Goal: Task Accomplishment & Management: Complete application form

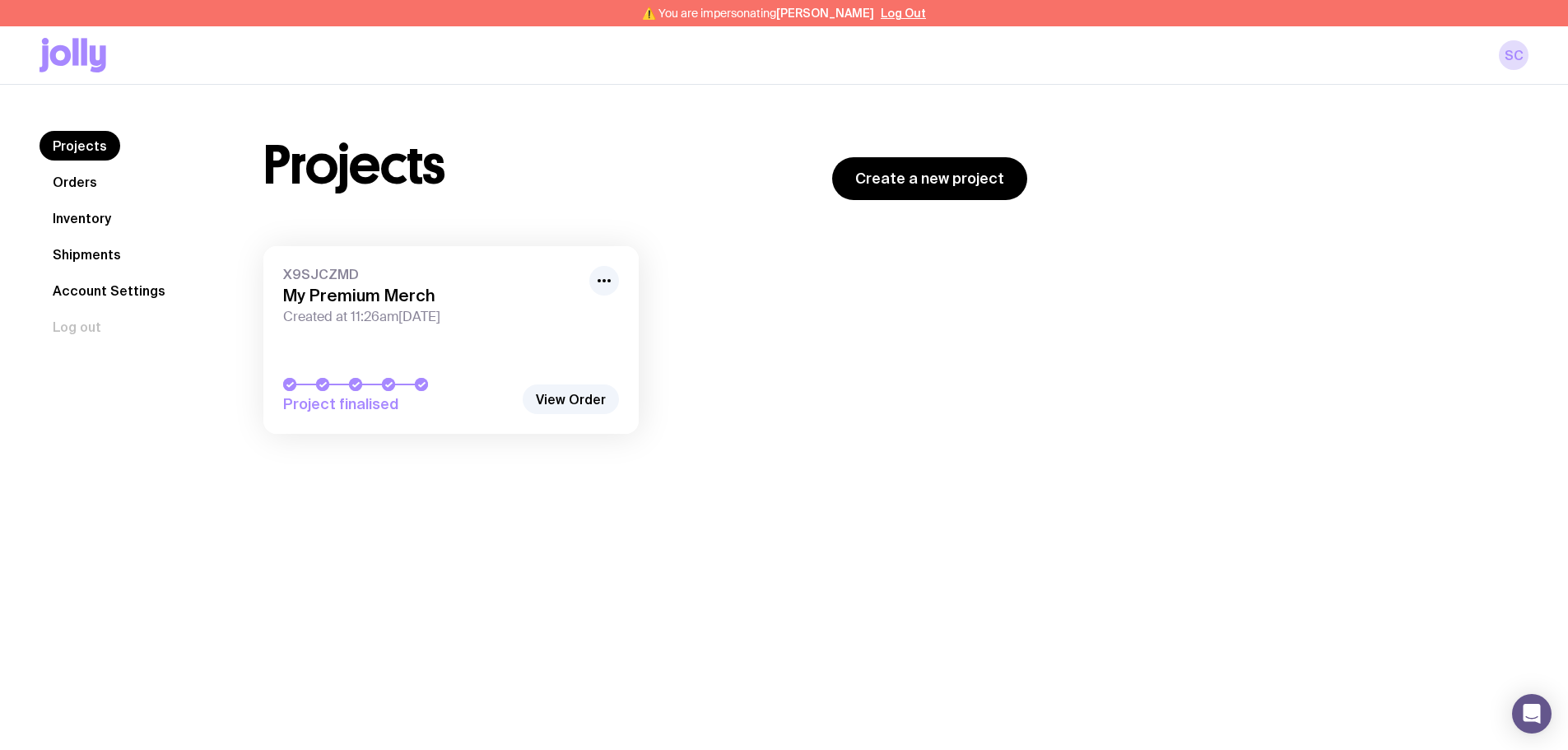
click at [92, 222] on link "Inventory" at bounding box center [81, 218] width 85 height 30
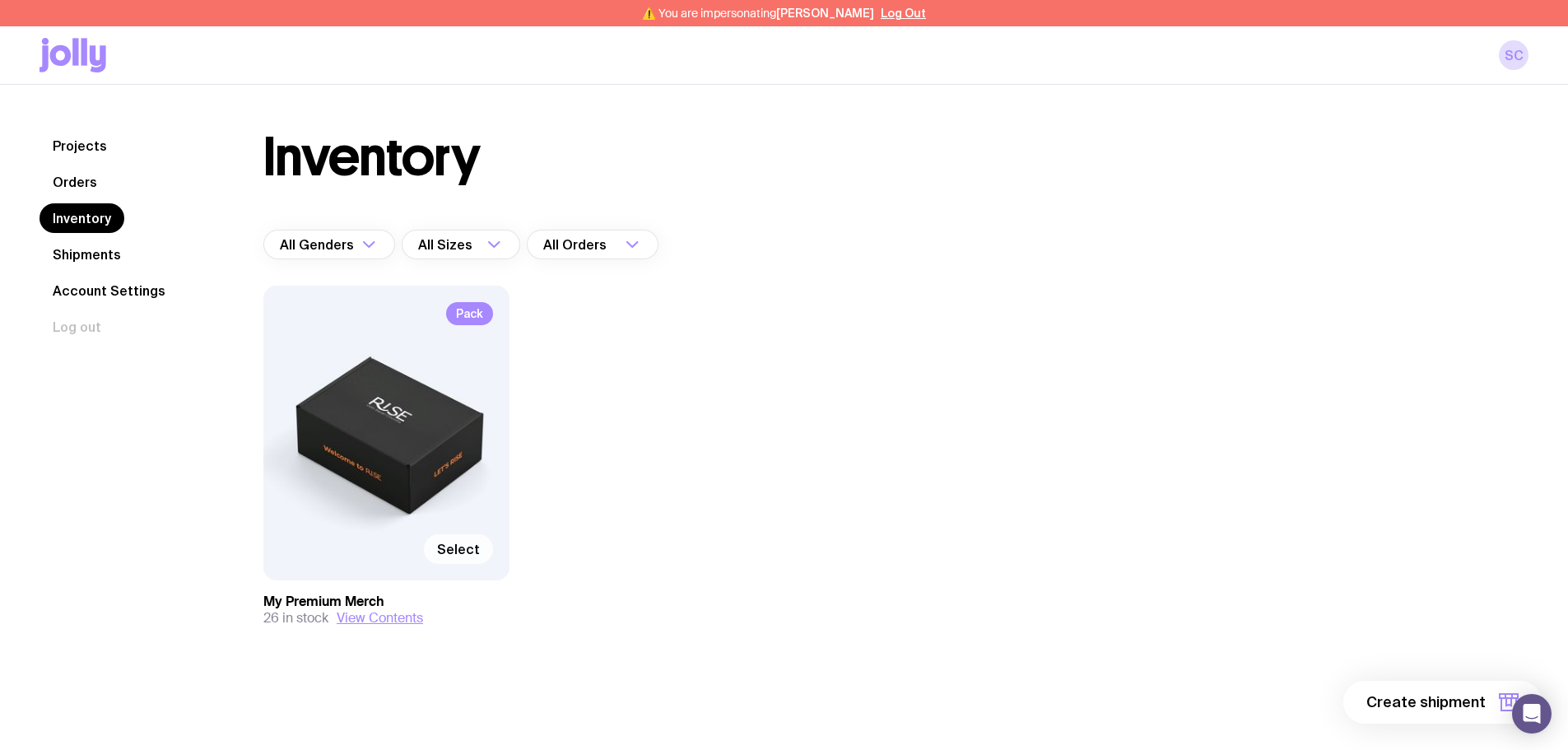
click at [465, 542] on span "Select" at bounding box center [458, 549] width 43 height 16
click at [0, 0] on input "Select" at bounding box center [0, 0] width 0 height 0
click at [1483, 714] on button "1 item" at bounding box center [1482, 702] width 120 height 43
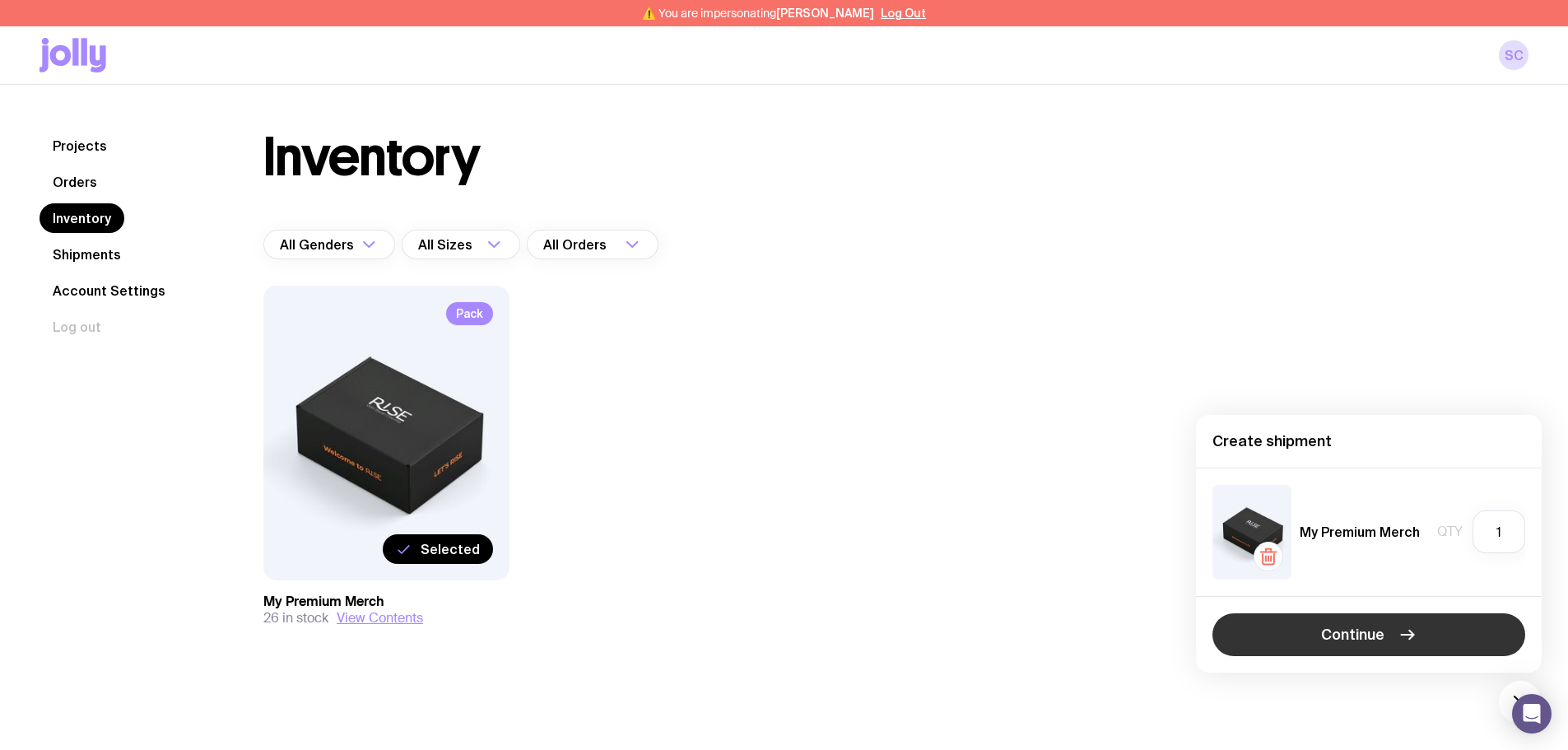
click at [1378, 650] on button "Continue" at bounding box center [1368, 634] width 313 height 43
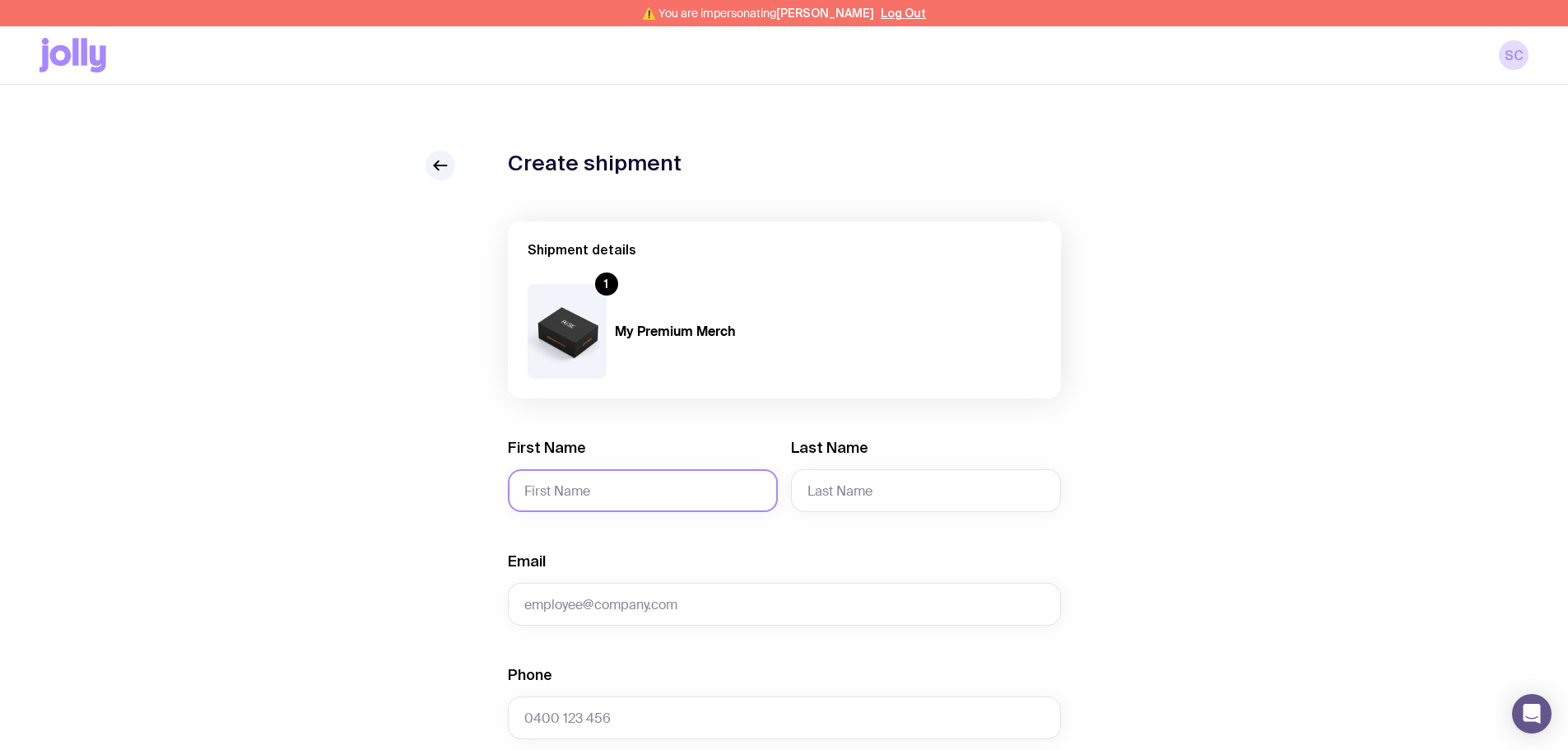
click at [602, 499] on input "First Name" at bounding box center [642, 491] width 270 height 43
type input "Harry"
type input "Sinclair"
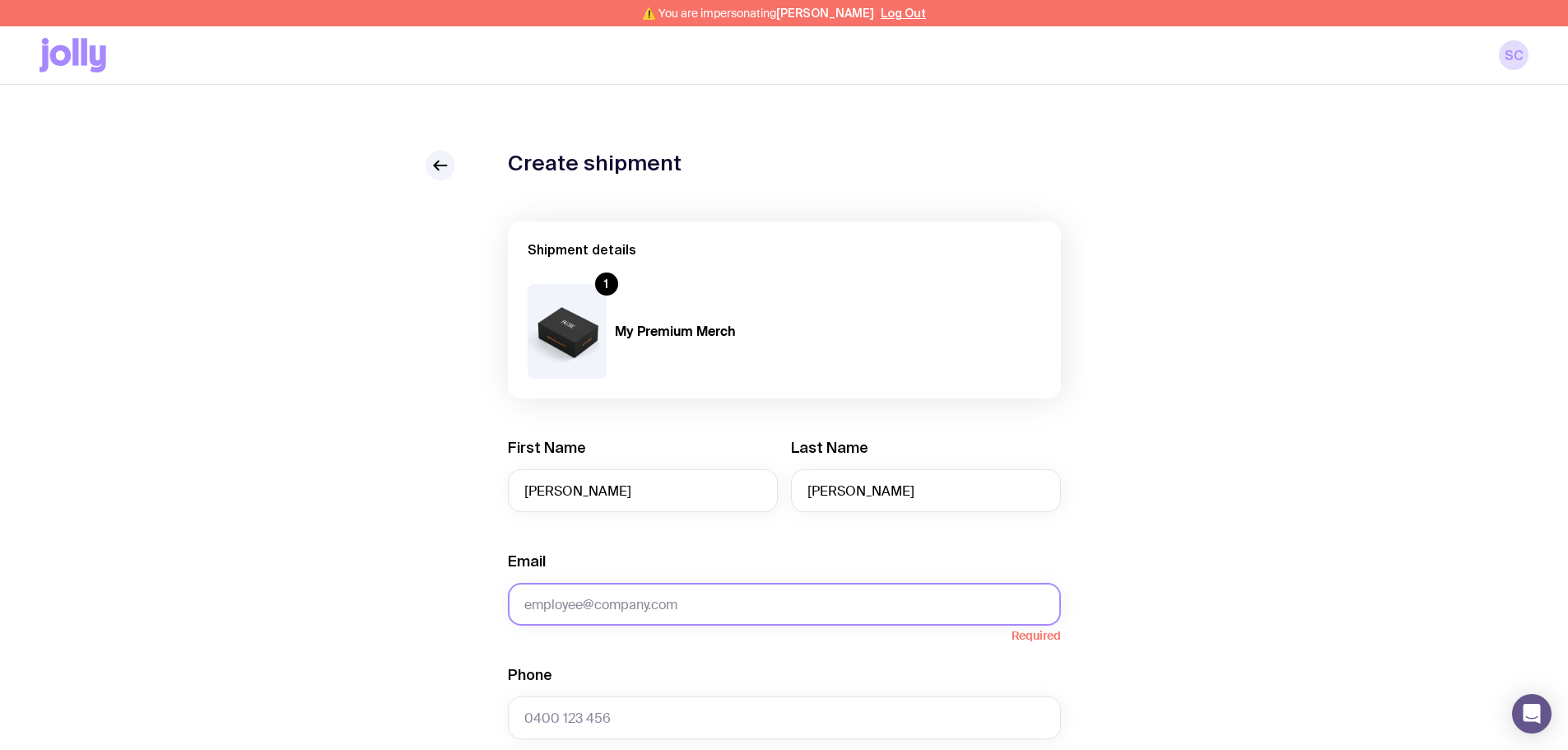
click at [616, 625] on input "Email" at bounding box center [784, 605] width 554 height 43
paste input "harry@centralproperty.nz"
type input "harry@centralproperty.nz"
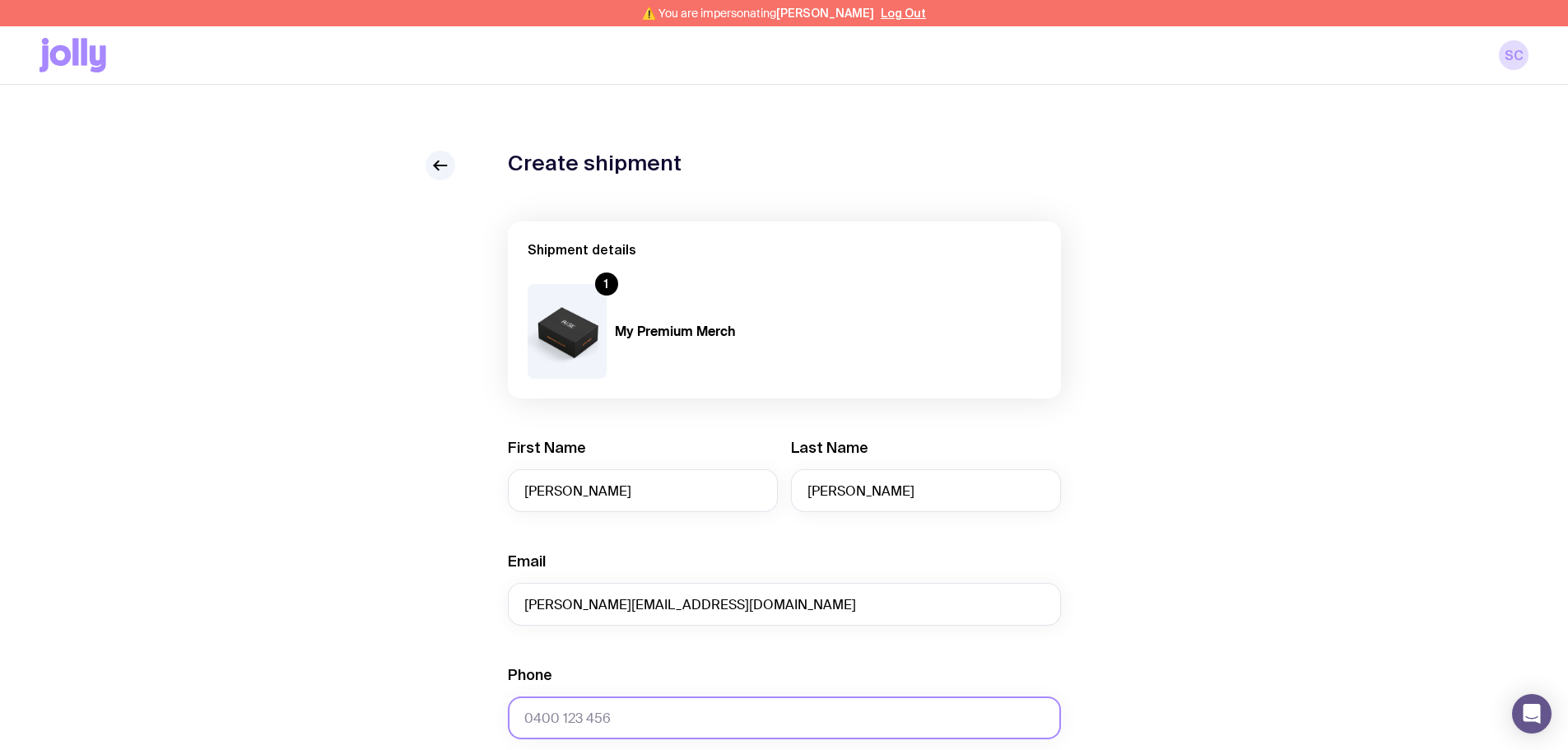
click at [617, 702] on input "Phone" at bounding box center [784, 717] width 554 height 43
paste input "64210415595"
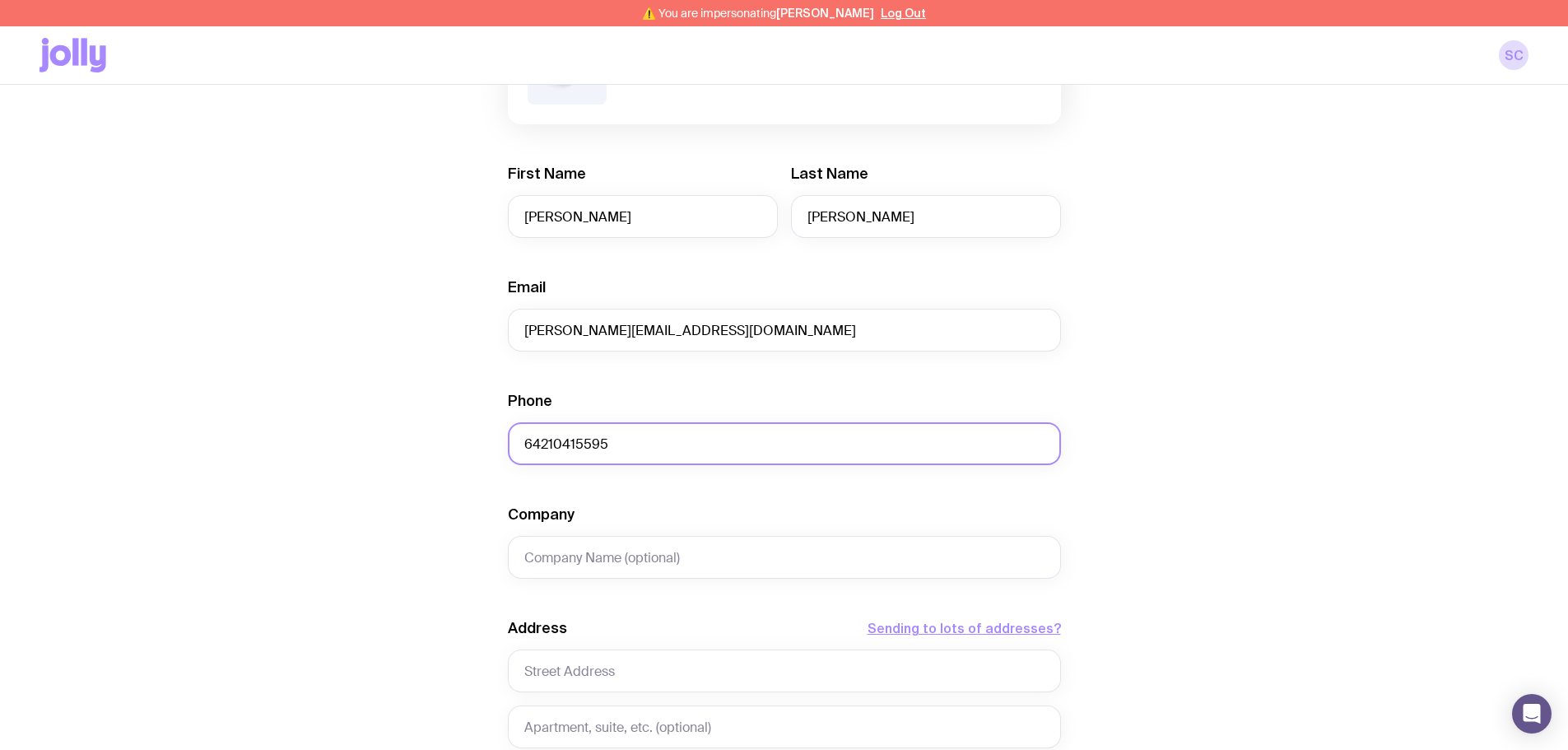
scroll to position [329, 0]
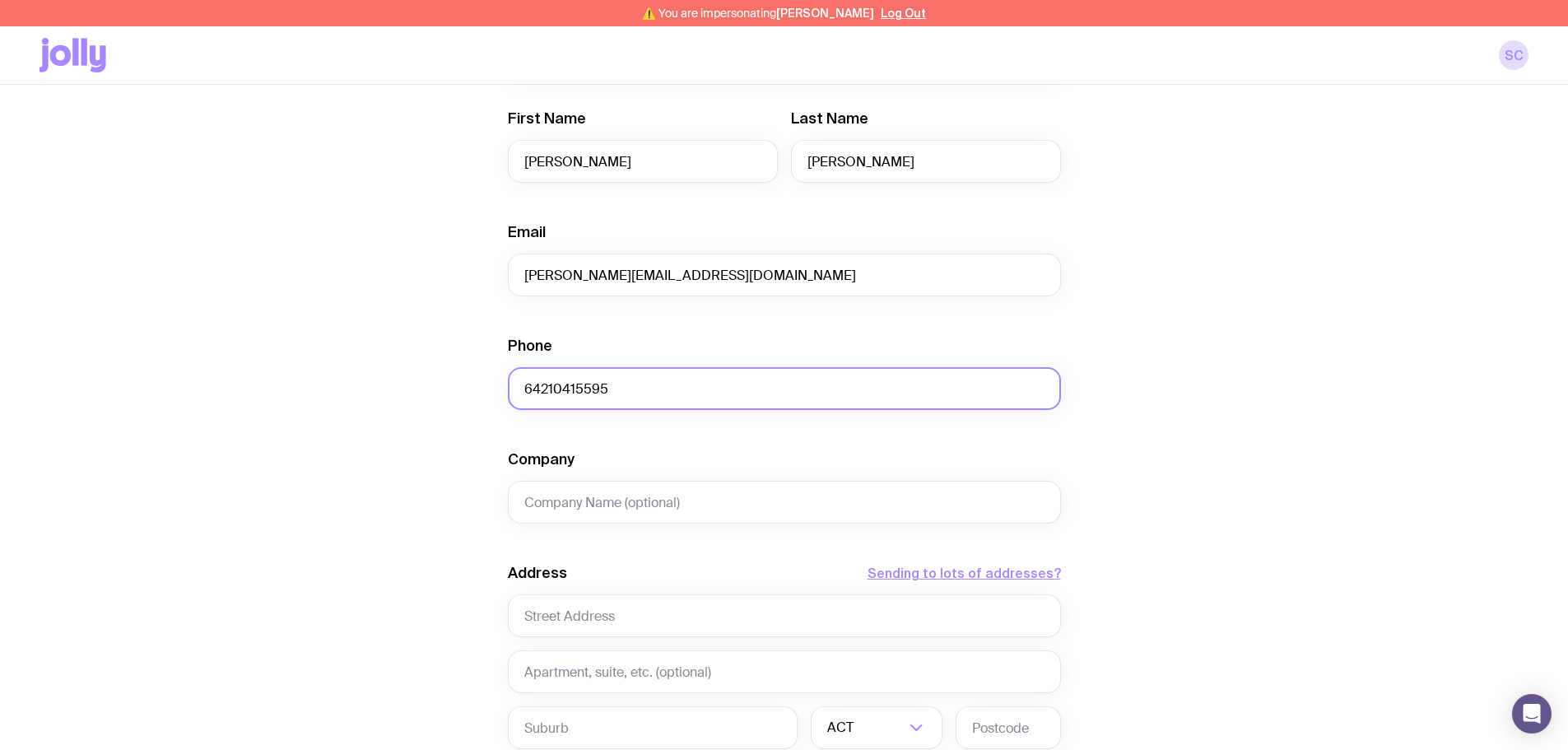
click at [528, 392] on input "64210415595" at bounding box center [784, 388] width 554 height 43
click at [638, 511] on input "Company" at bounding box center [784, 502] width 554 height 43
click at [524, 387] on input "64210415595" at bounding box center [784, 388] width 554 height 43
type input "+64210415595"
click at [664, 499] on input "Company" at bounding box center [784, 502] width 554 height 43
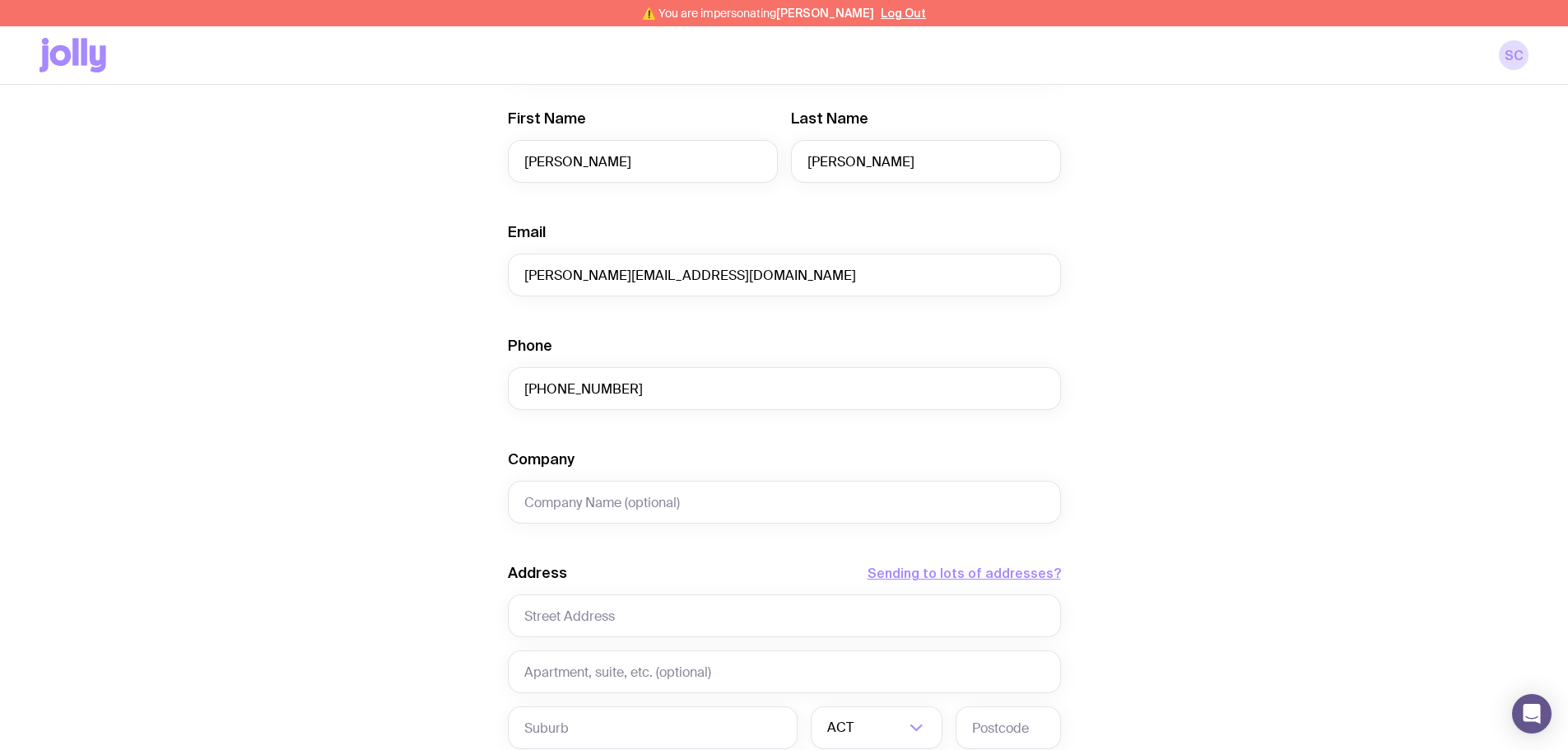
click at [1074, 384] on div "Create shipment Shipment details 1 My Premium Merch First Name Harry Last Name …" at bounding box center [783, 448] width 1489 height 1253
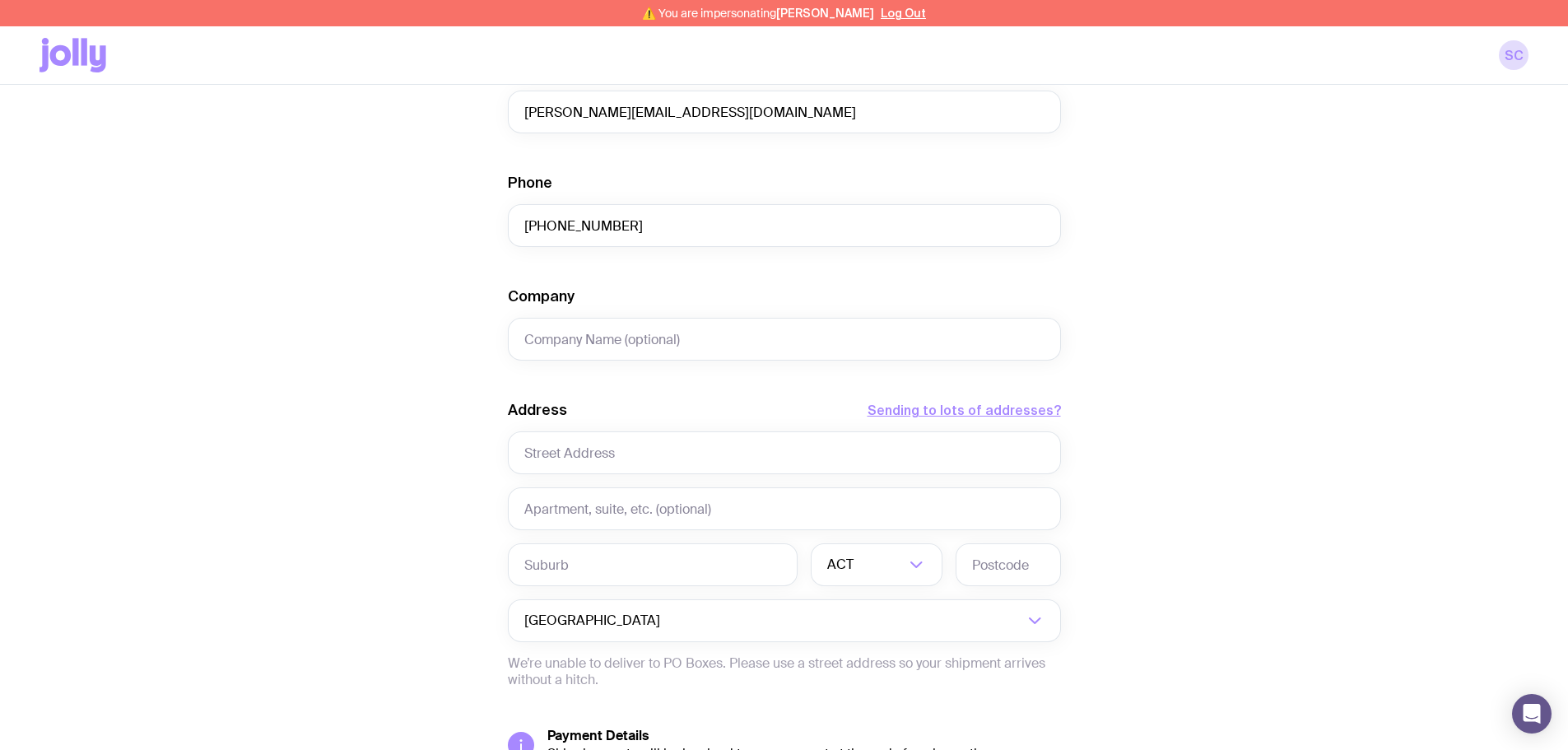
scroll to position [495, 0]
click at [572, 444] on input "text" at bounding box center [784, 451] width 554 height 43
type input "337 Harewood Road"
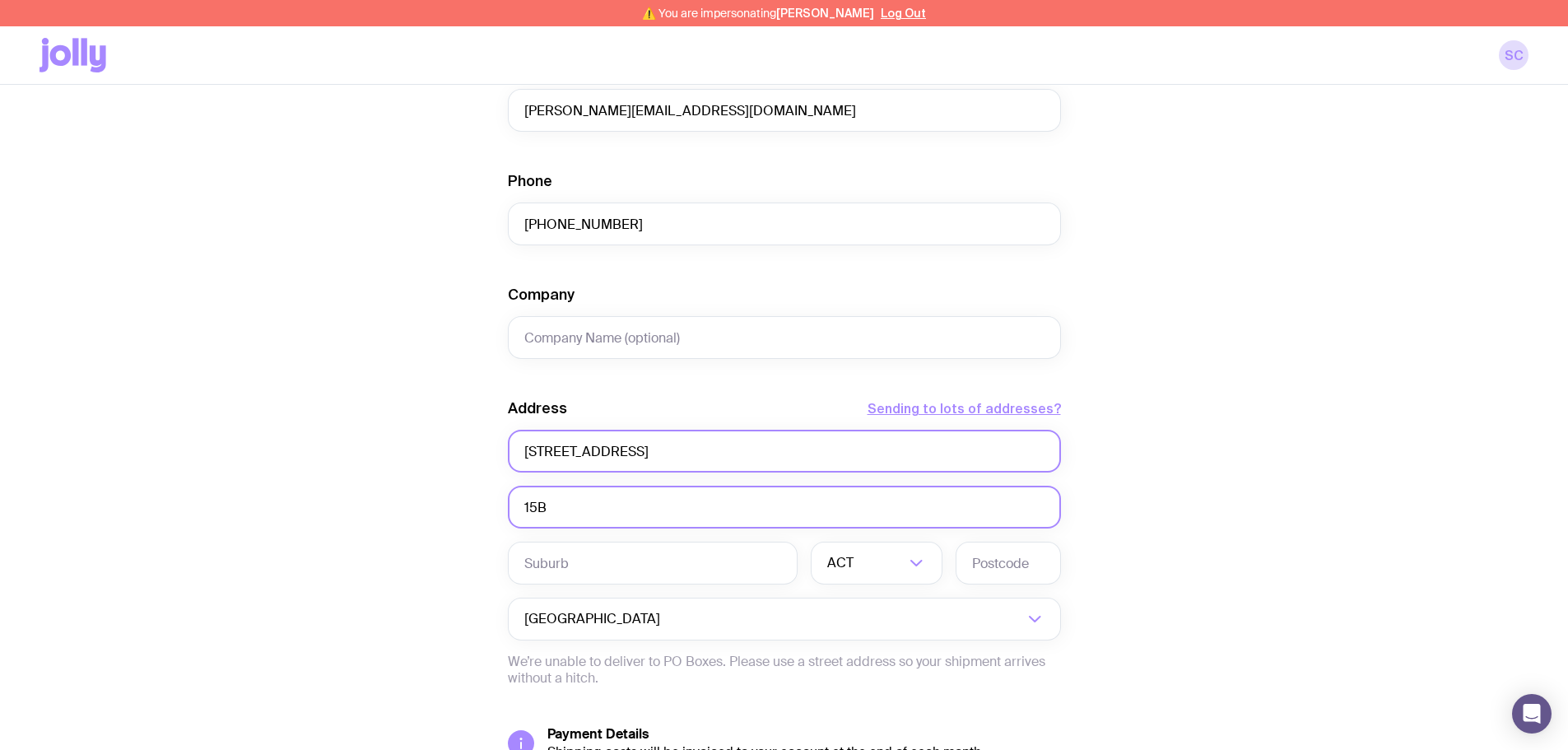
type input "15B"
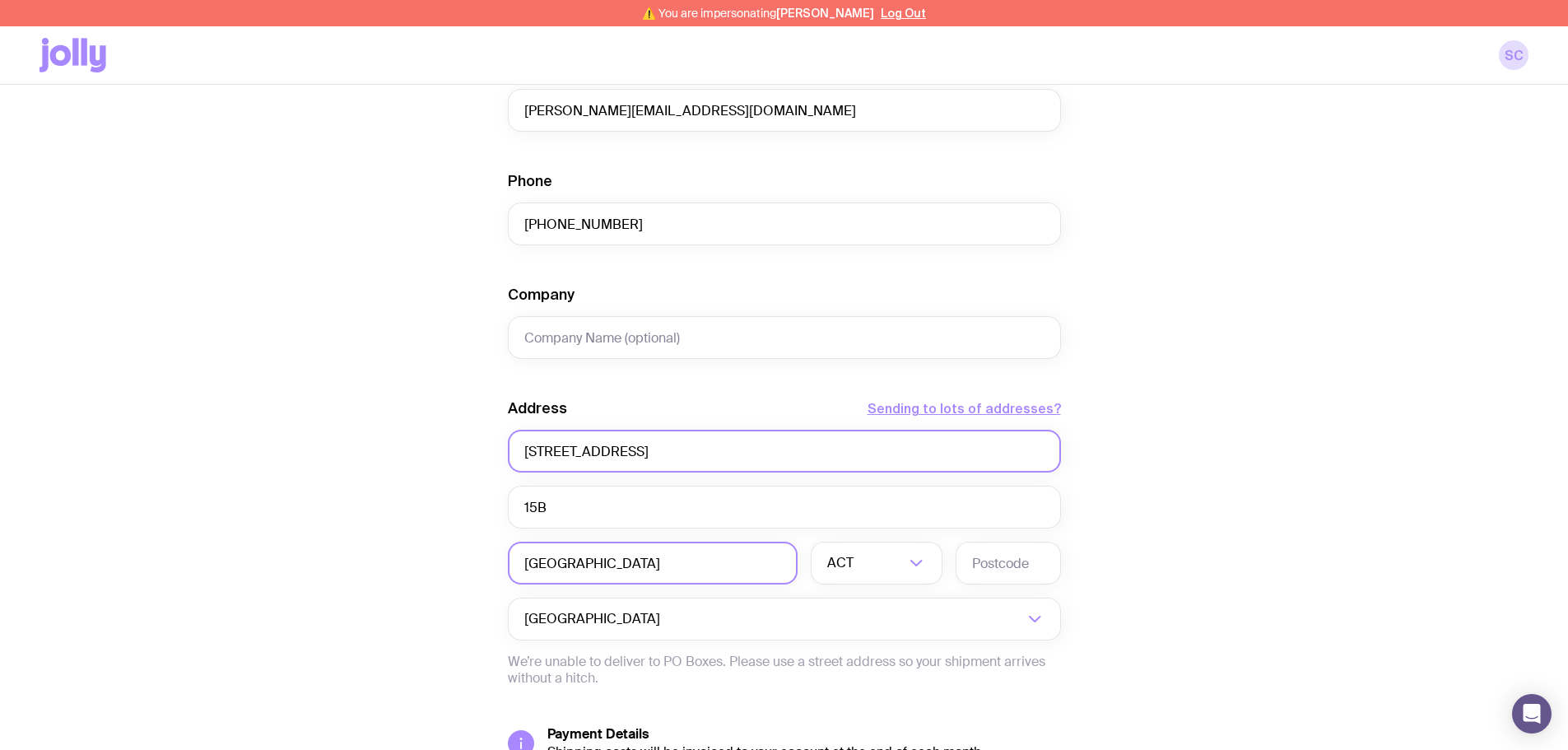
type input "Bishopdale"
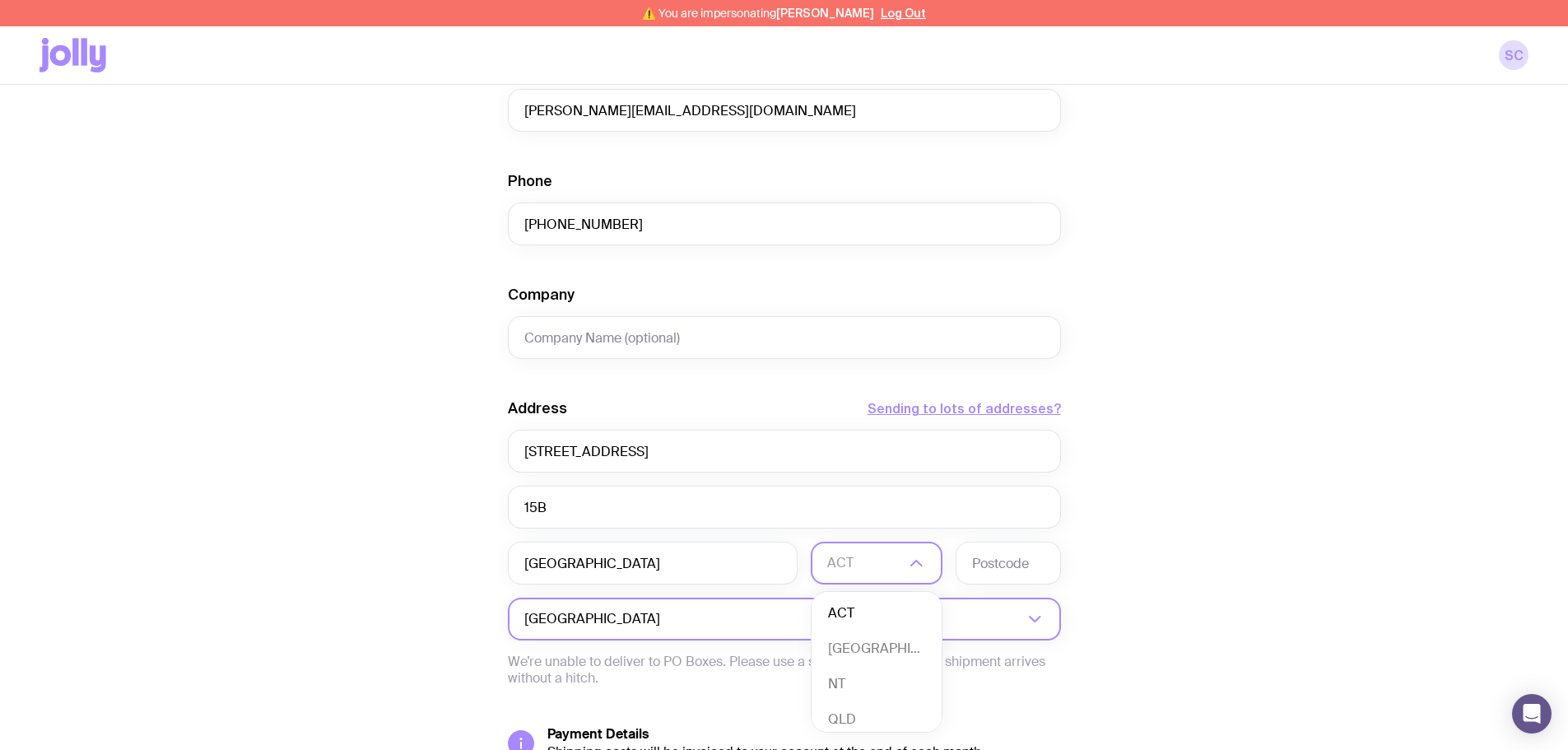
click at [664, 623] on input "Search for option" at bounding box center [843, 619] width 359 height 43
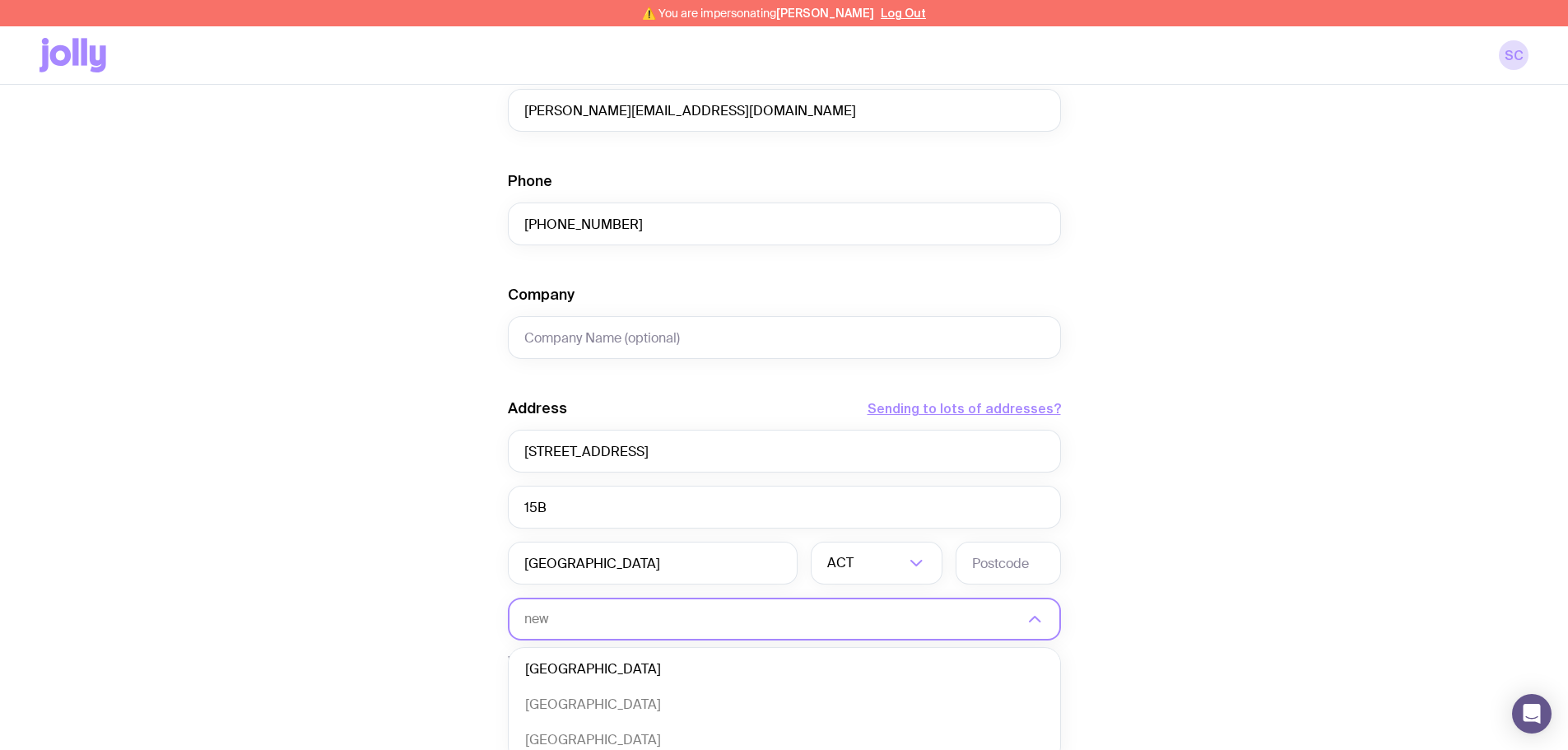
scroll to position [0, 0]
click at [593, 656] on li "New Zealand" at bounding box center [784, 670] width 552 height 35
type input "new ze"
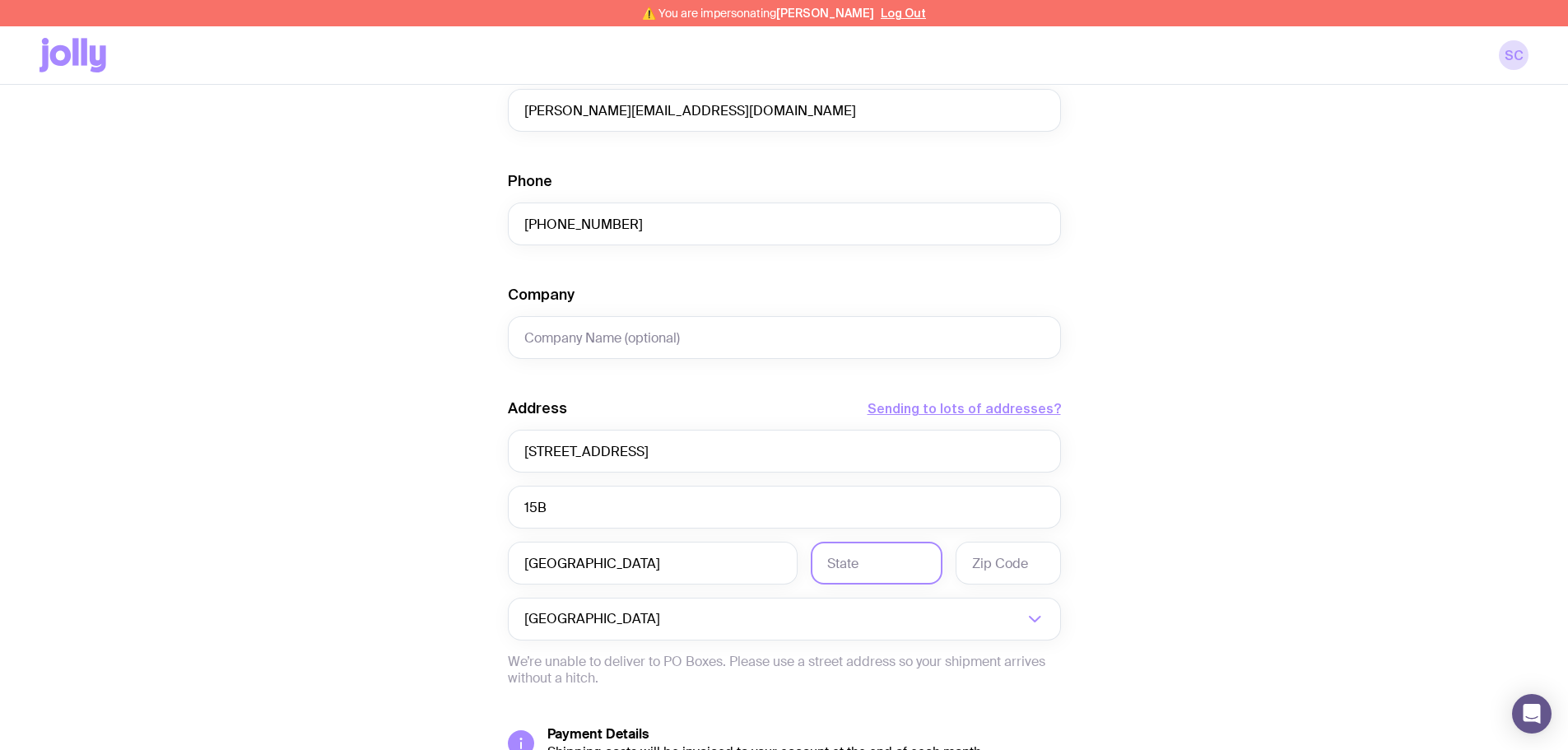
click at [881, 559] on input "text" at bounding box center [877, 563] width 132 height 43
type input "C"
type input "Christchurch"
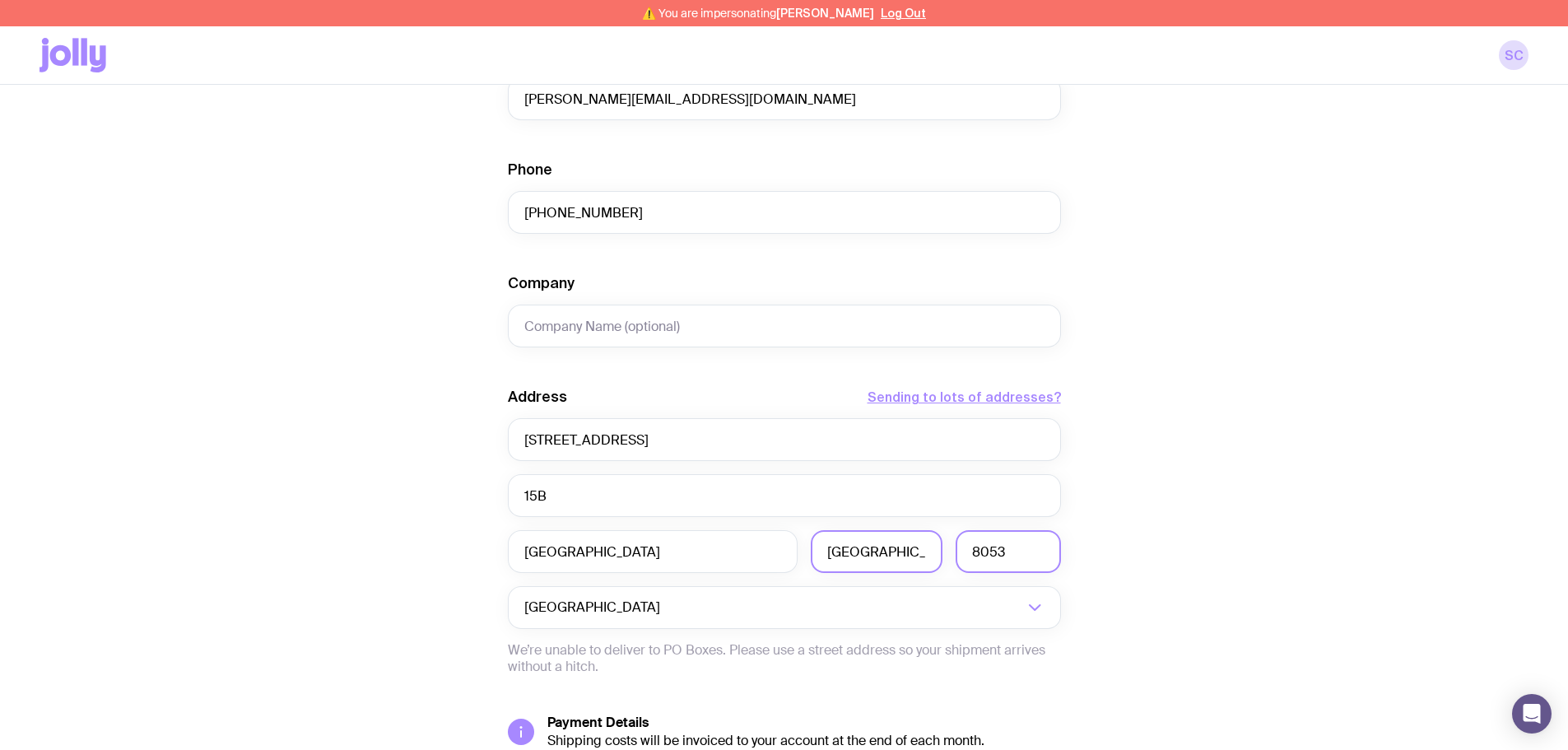
scroll to position [653, 0]
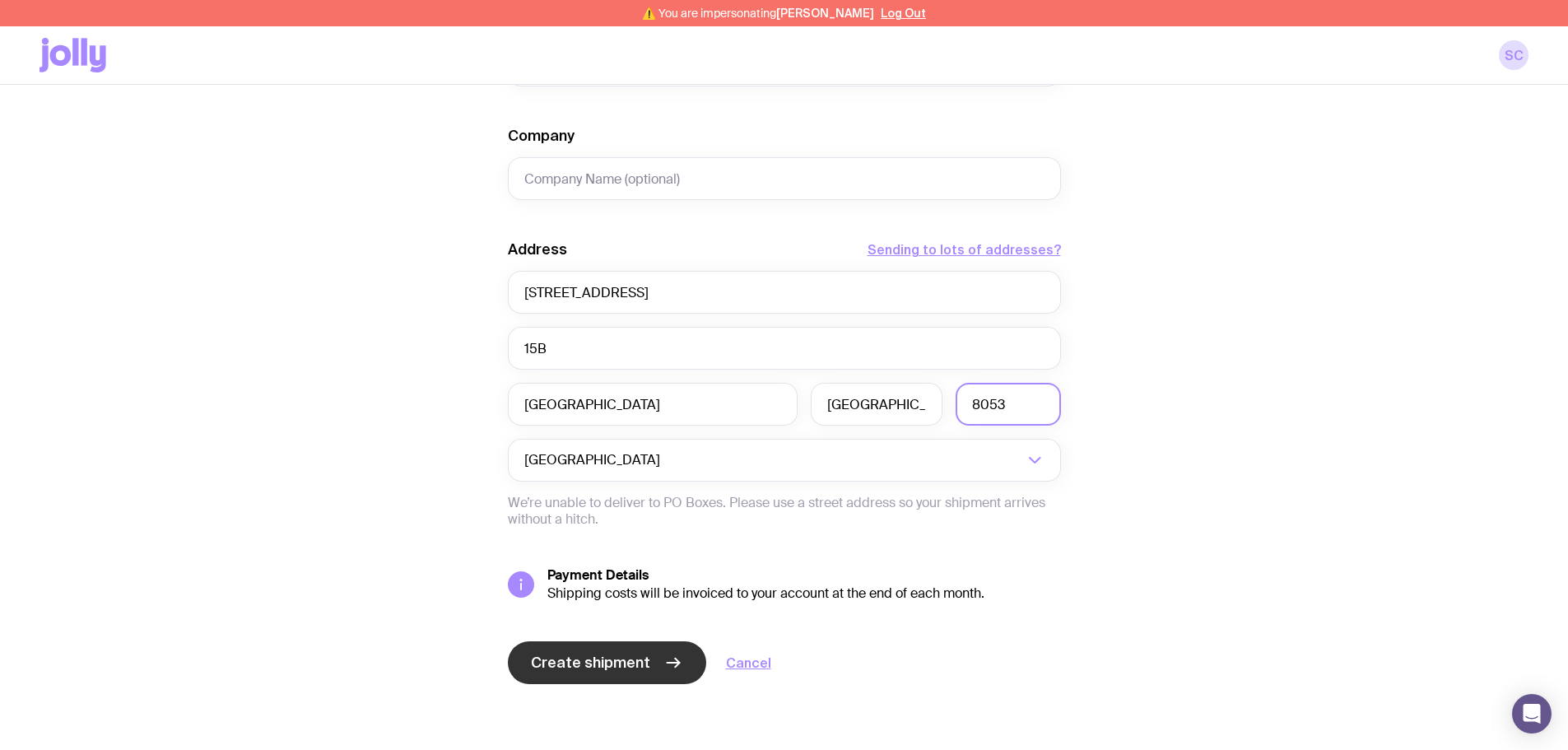
type input "8053"
click at [579, 663] on span "Create shipment" at bounding box center [590, 663] width 120 height 20
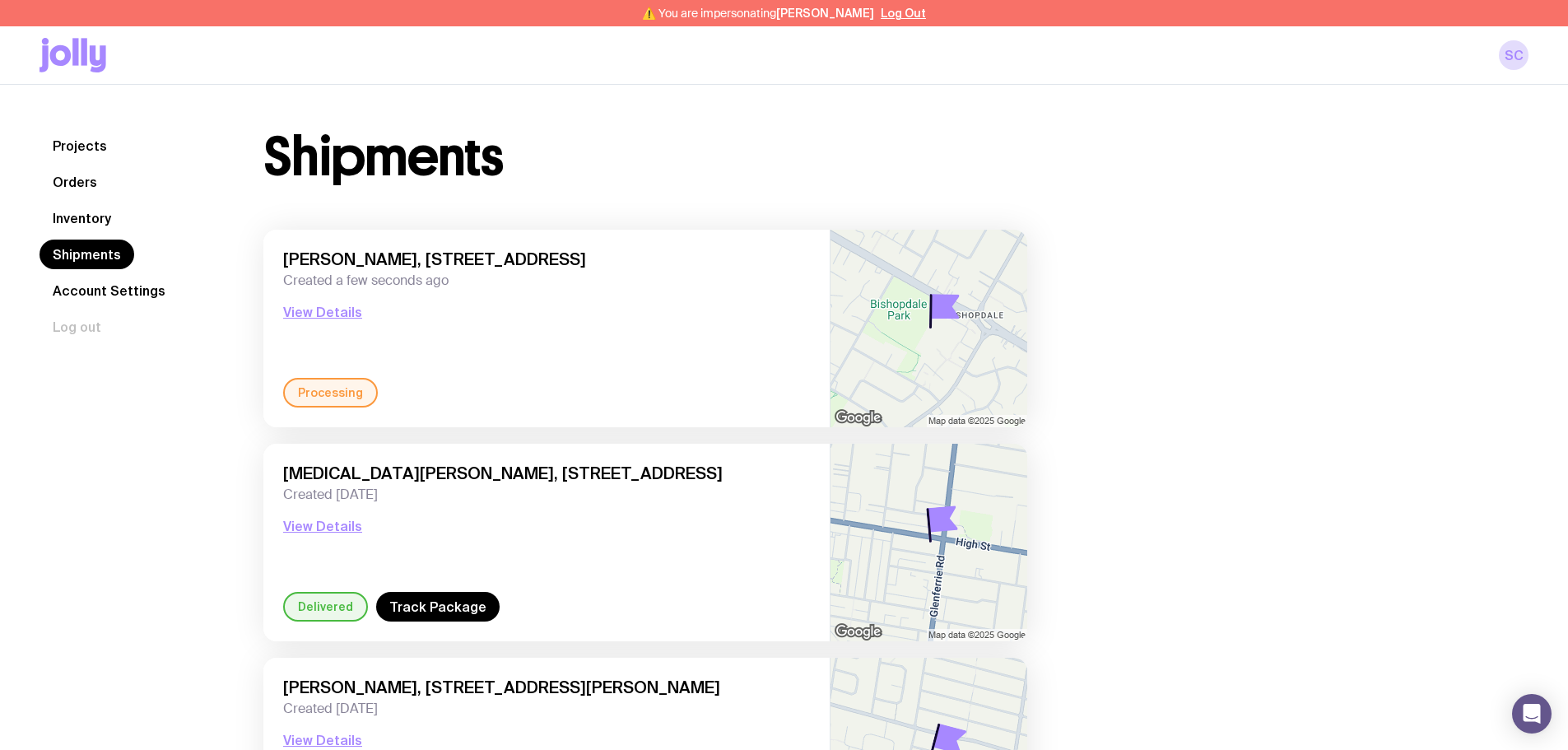
click at [87, 226] on link "Inventory" at bounding box center [81, 218] width 85 height 30
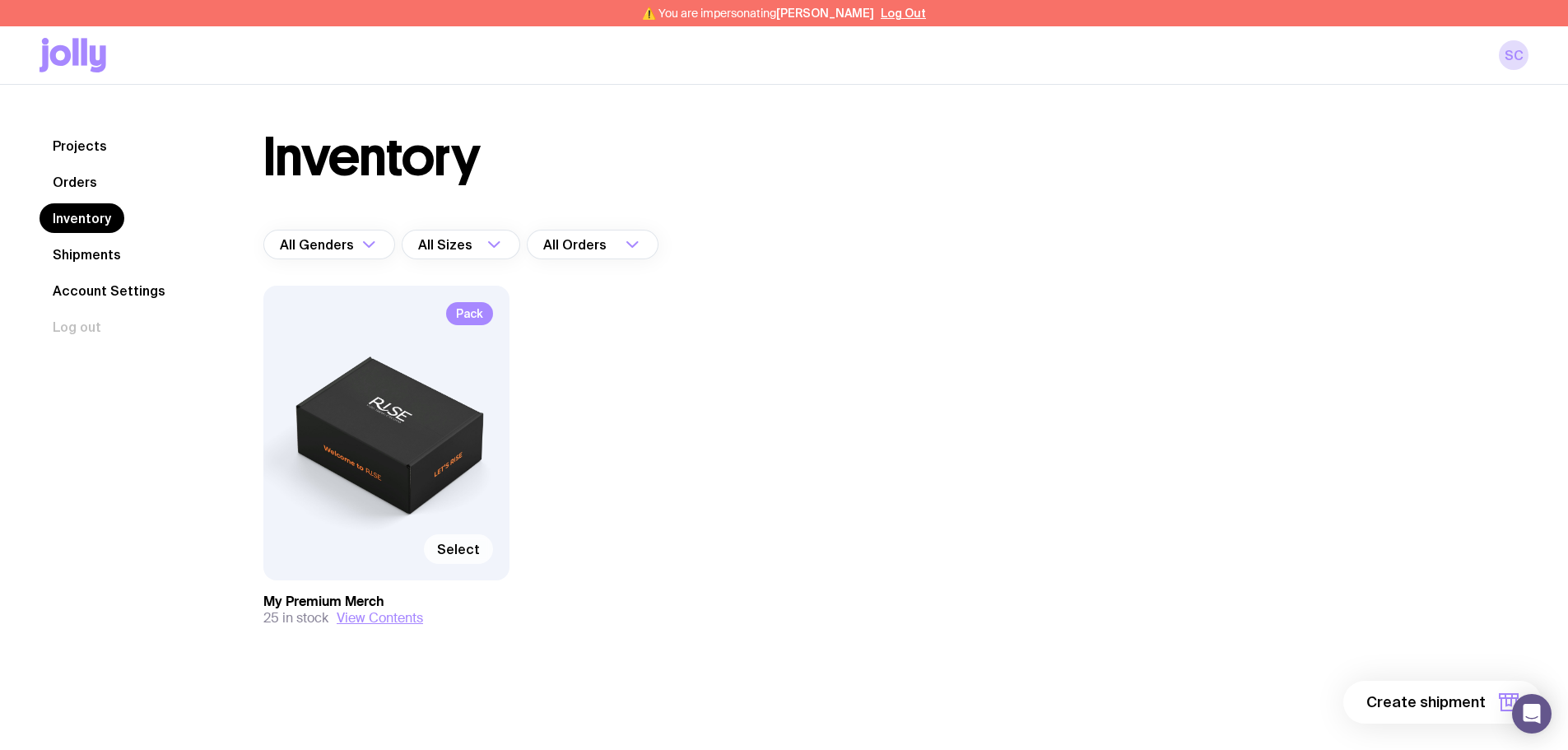
click at [476, 544] on span "Select" at bounding box center [458, 549] width 43 height 16
click at [0, 0] on input "Select" at bounding box center [0, 0] width 0 height 0
click at [1473, 700] on span "1 item" at bounding box center [1465, 702] width 41 height 20
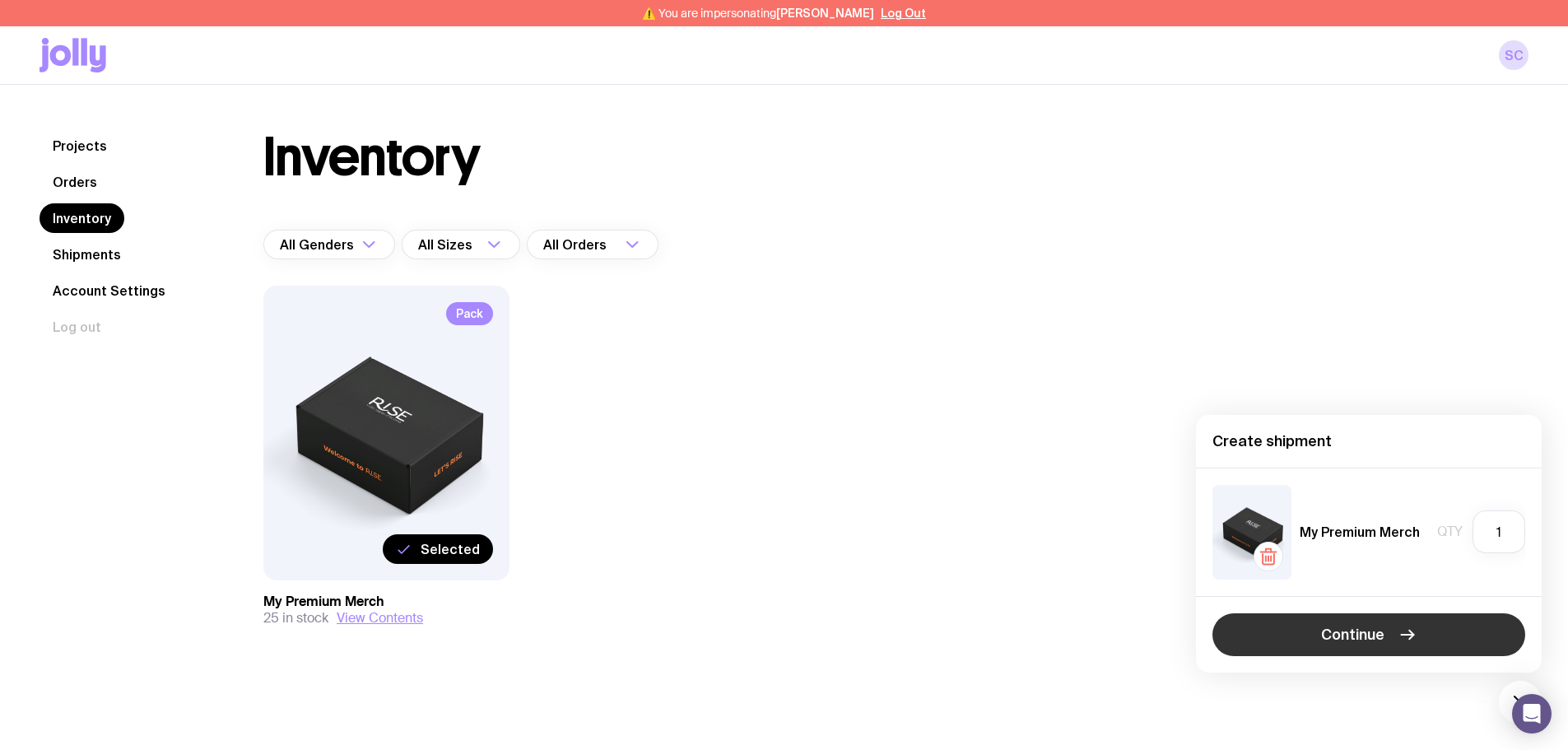
click at [1363, 637] on span "Continue" at bounding box center [1353, 634] width 63 height 20
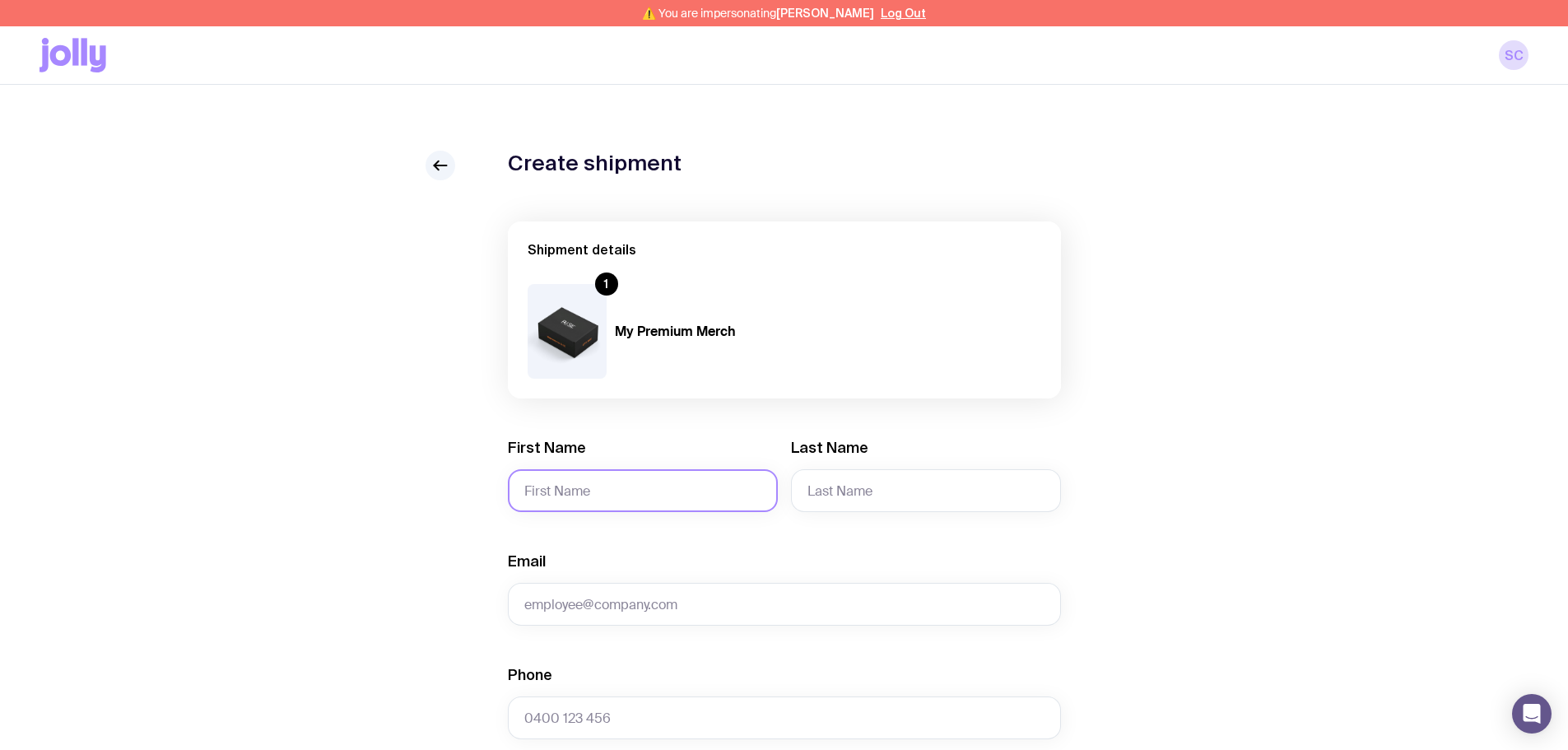
click at [589, 485] on input "First Name" at bounding box center [642, 491] width 270 height 43
type input "Sana"
type input "Patel"
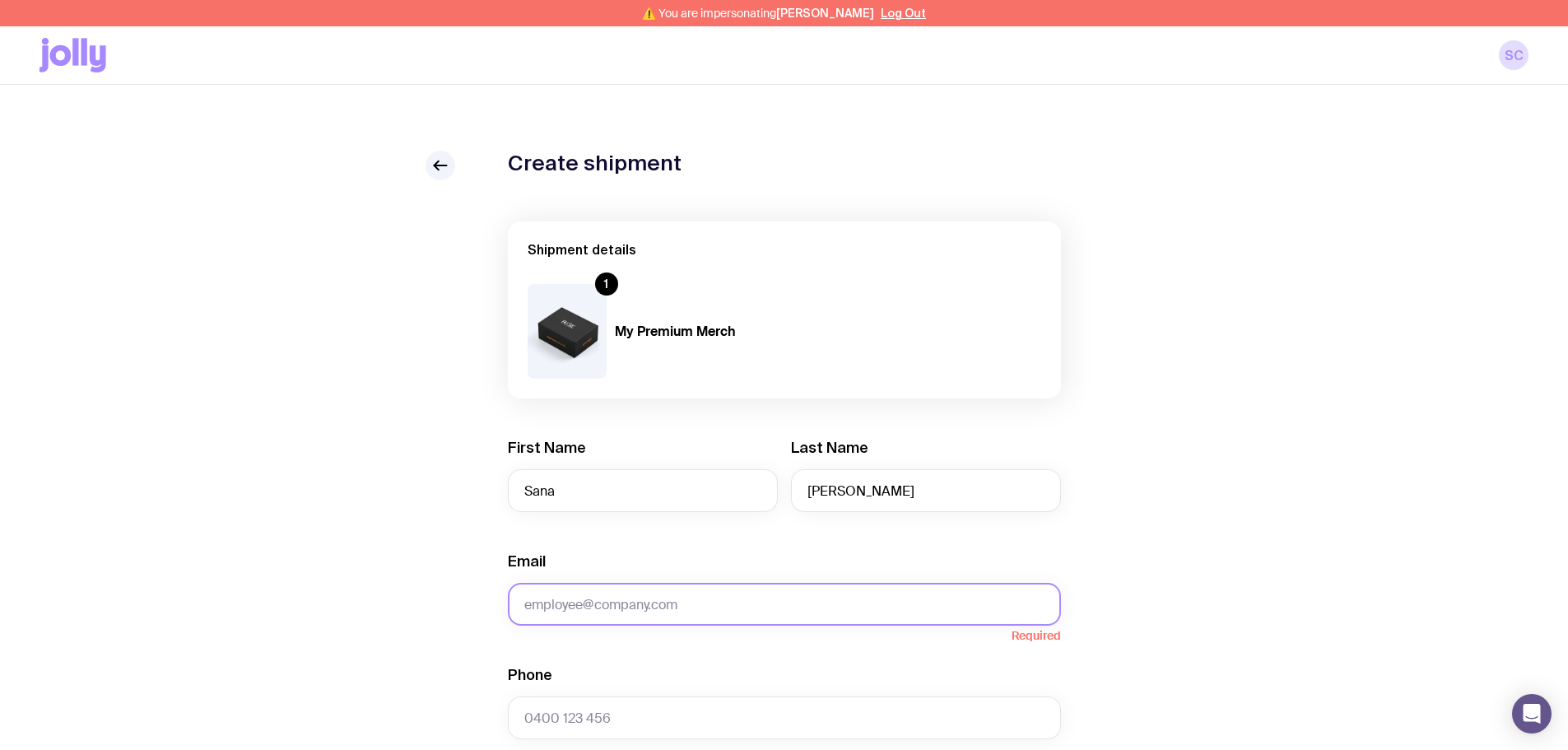
click at [682, 592] on input "Email" at bounding box center [784, 605] width 554 height 43
paste input "sana@sanapatel.com.au"
type input "sana@sanapatel.com.au"
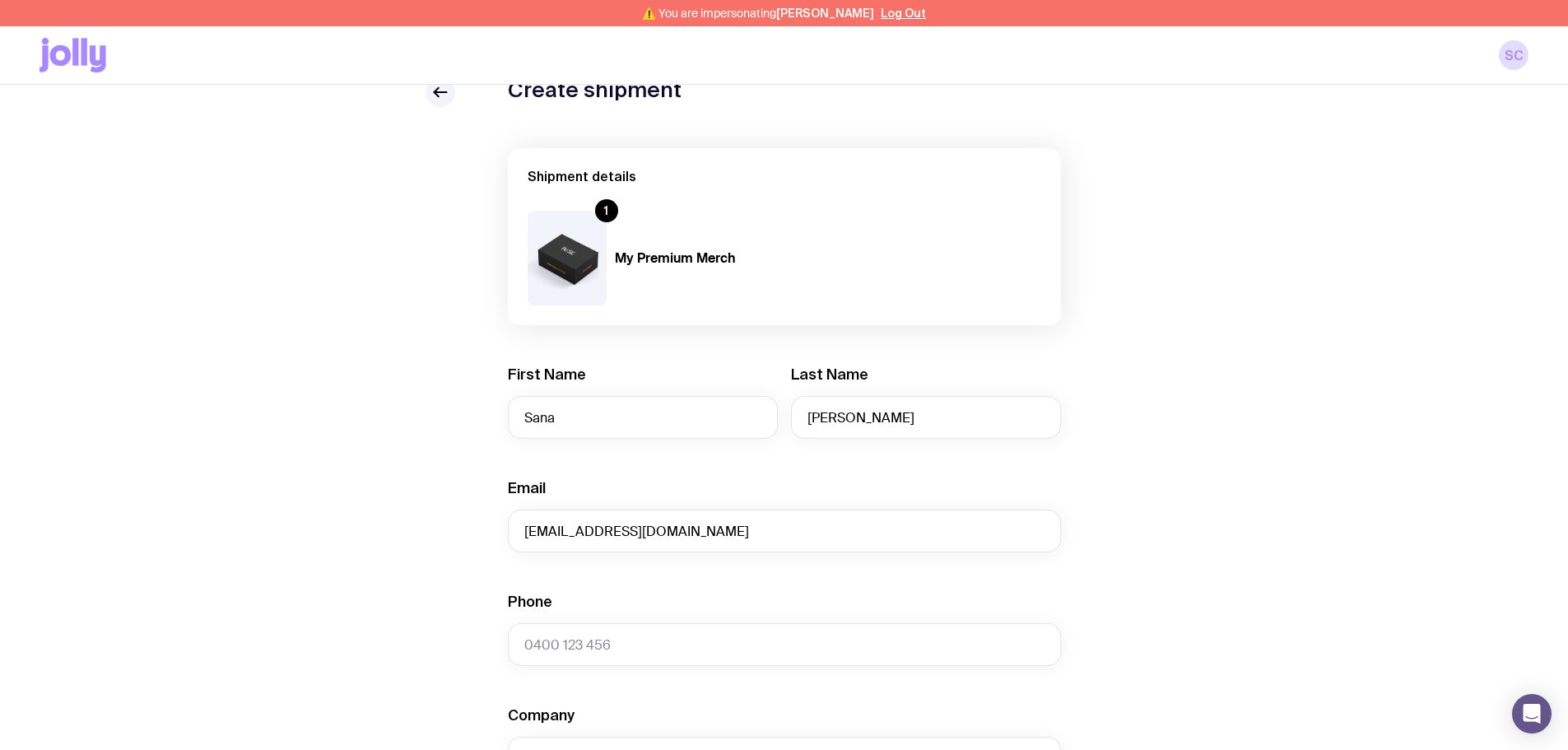
scroll to position [247, 0]
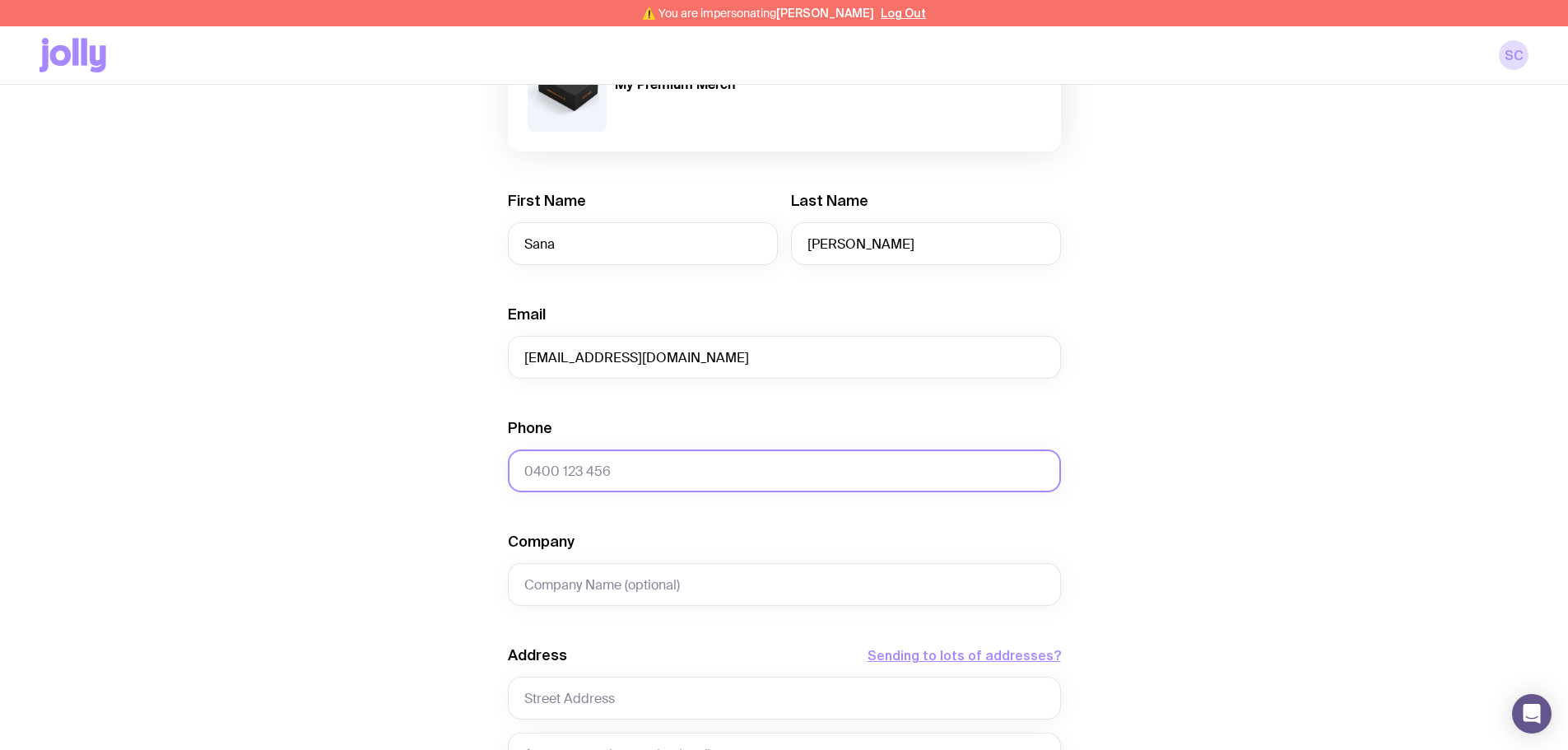
drag, startPoint x: 763, startPoint y: 463, endPoint x: 713, endPoint y: 499, distance: 61.6
click at [763, 463] on input "Phone" at bounding box center [784, 471] width 554 height 43
paste input "0416 977 990"
type input "0416 977 990"
click at [605, 585] on input "Company" at bounding box center [784, 585] width 554 height 43
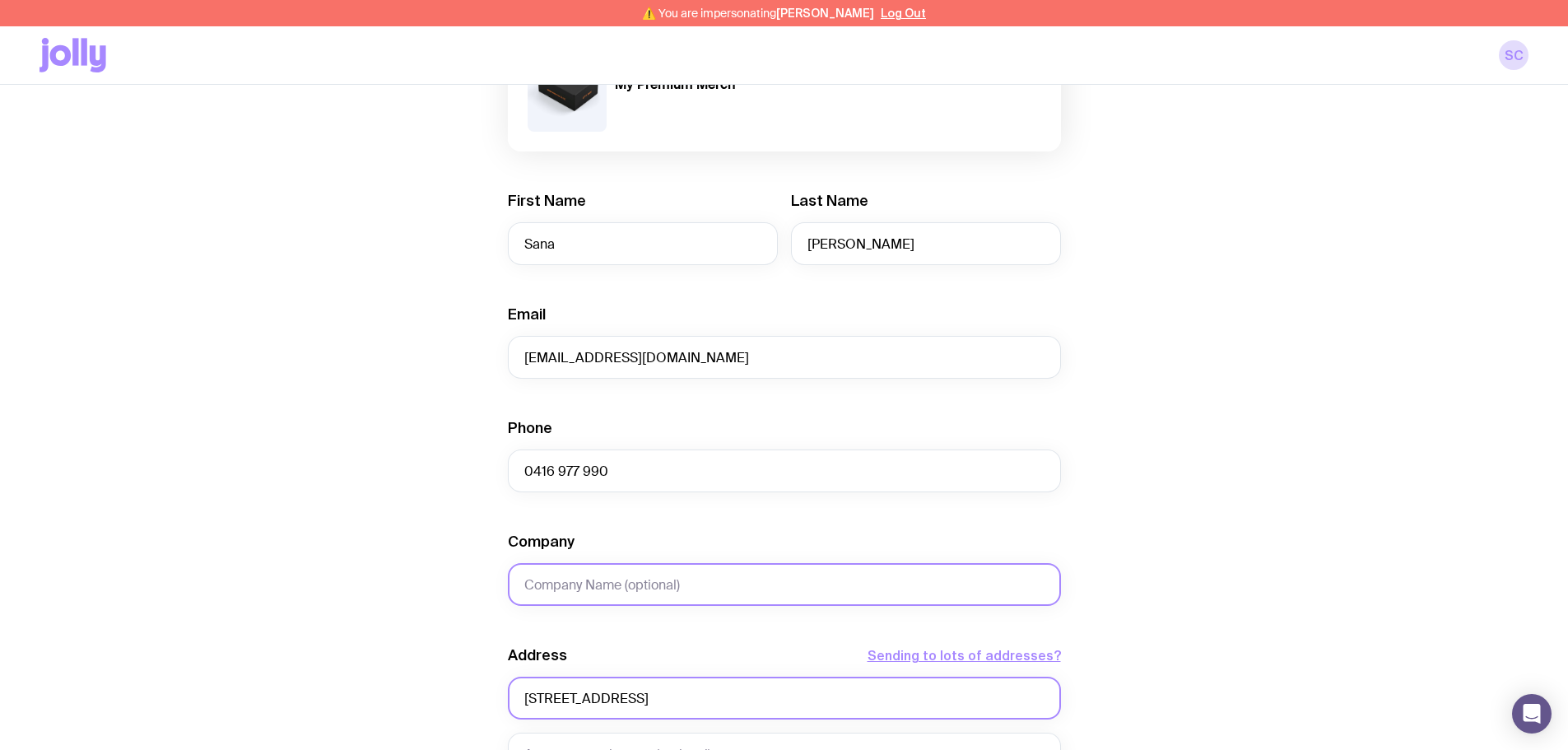
type input "107 Whitebark Street"
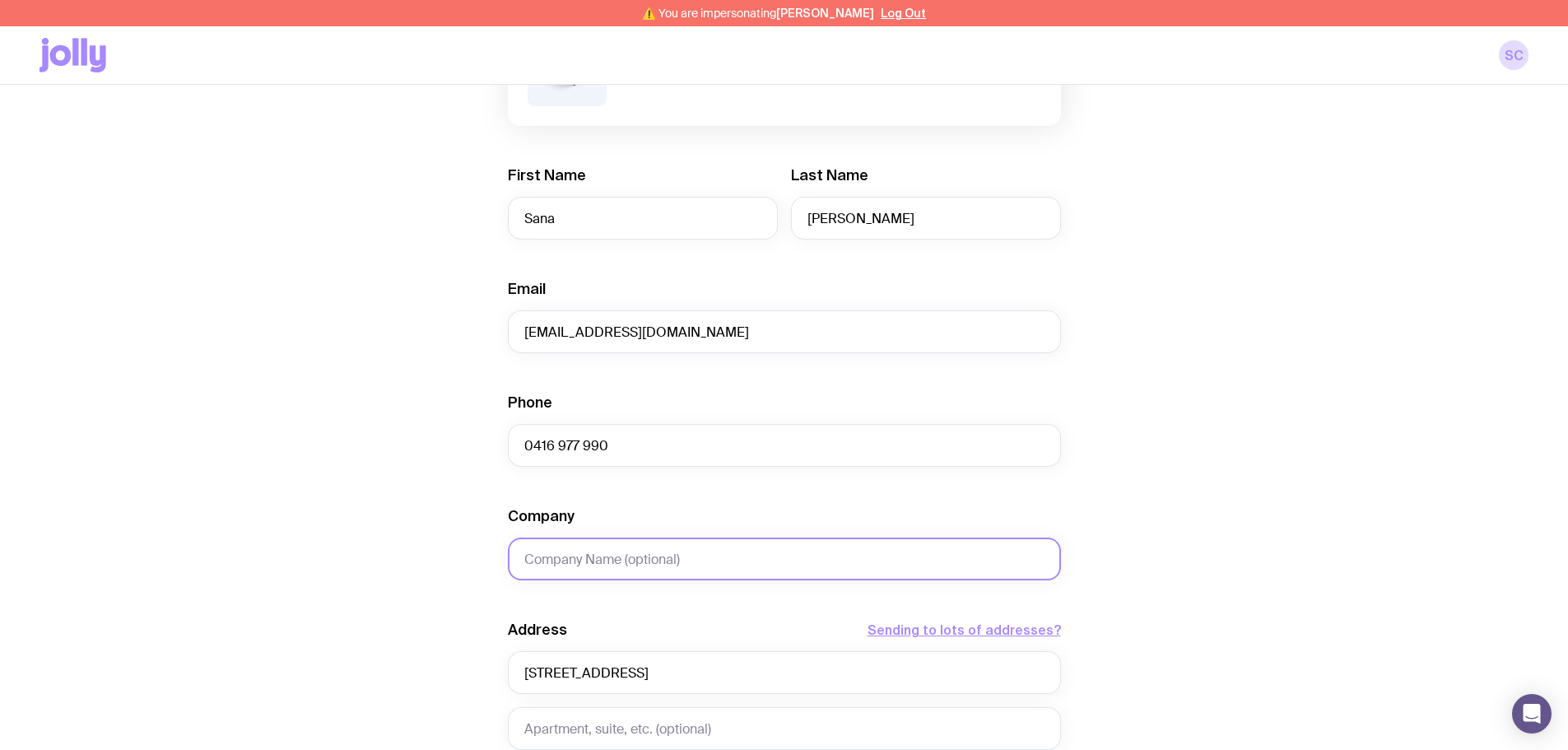
scroll to position [653, 0]
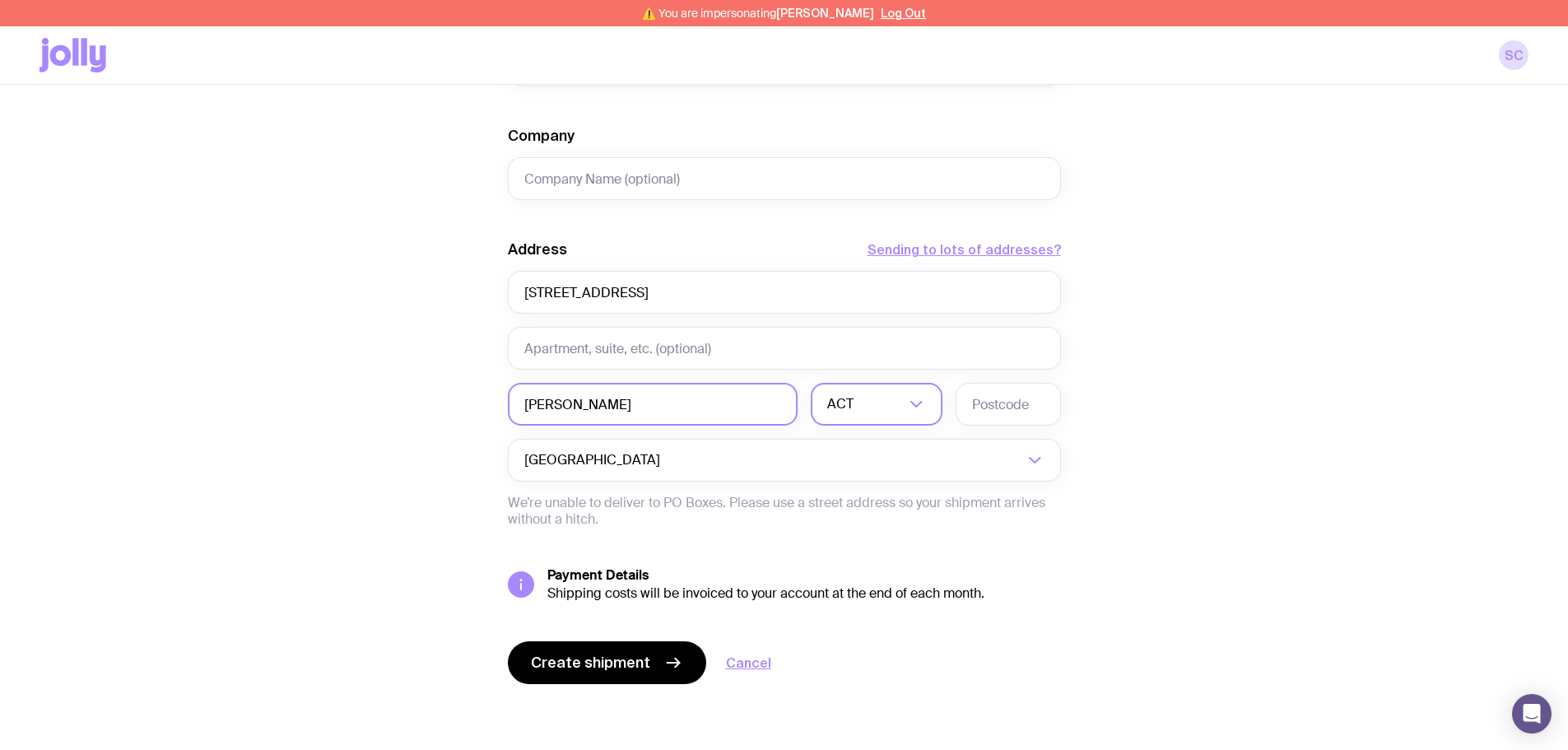
type input "Wollert"
click at [845, 413] on div "ACT" at bounding box center [859, 404] width 96 height 43
click at [858, 506] on li "VIC" at bounding box center [877, 516] width 130 height 35
click at [991, 401] on input "text" at bounding box center [1009, 404] width 105 height 43
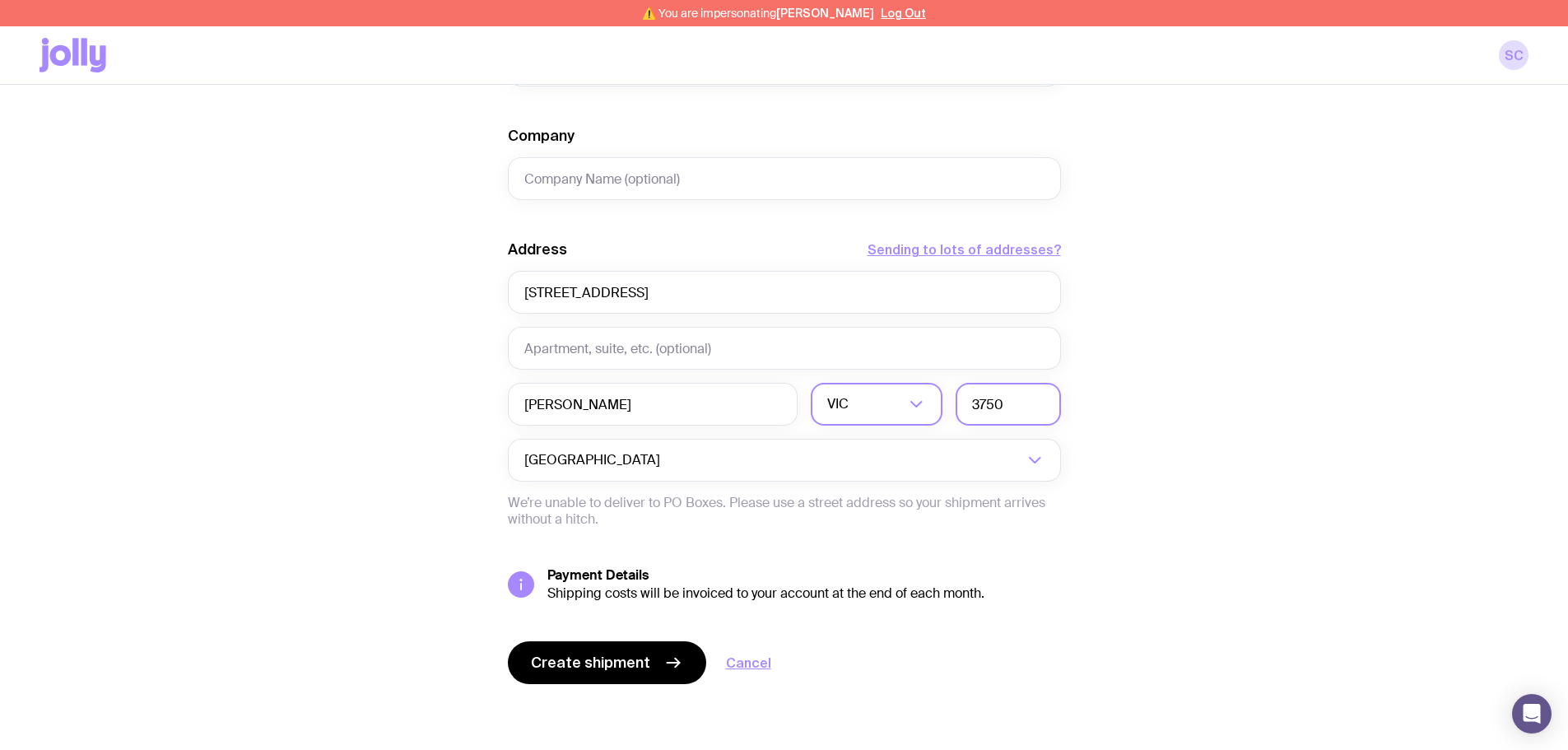
type input "3750"
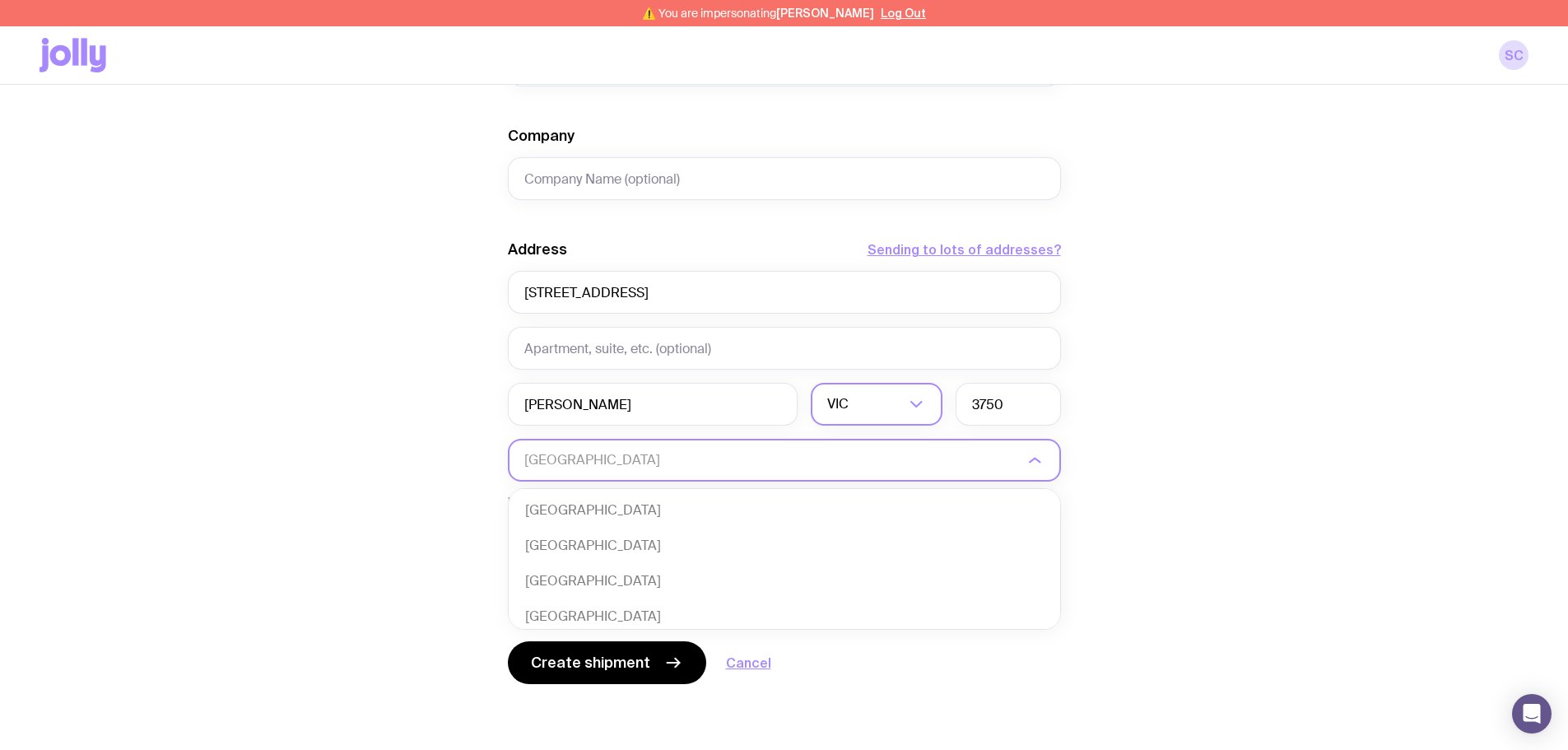
scroll to position [357, 0]
click at [652, 655] on button "Create shipment" at bounding box center [606, 663] width 198 height 43
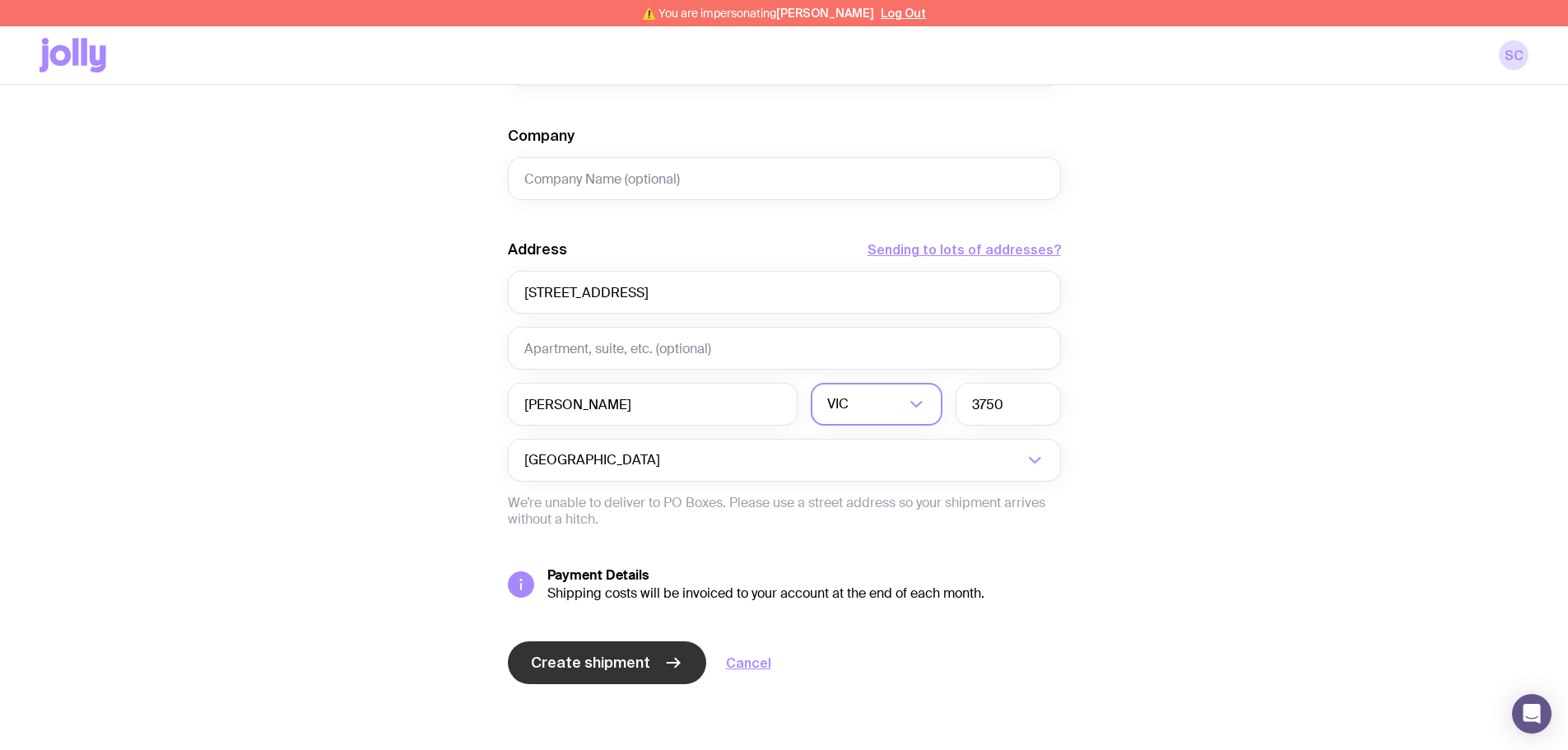
click at [621, 670] on span "Create shipment" at bounding box center [590, 663] width 120 height 20
